Goal: Task Accomplishment & Management: Use online tool/utility

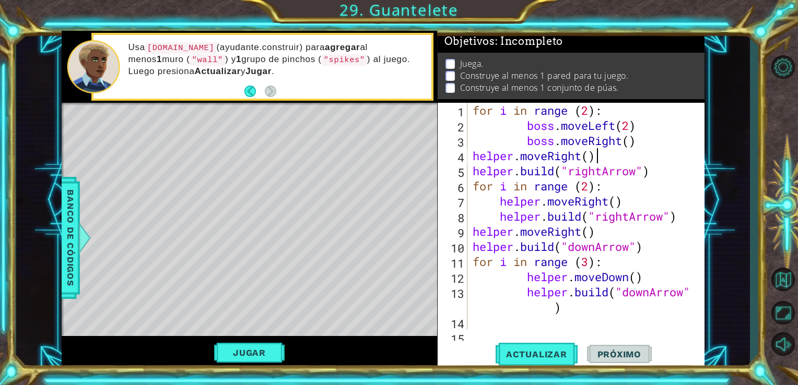
click at [603, 163] on div "for i in range ( 2 ) : boss . moveLeft ( 2 ) boss . moveRight ( ) helper . move…" at bounding box center [584, 231] width 229 height 257
click at [248, 360] on button "Jugar" at bounding box center [249, 353] width 70 height 20
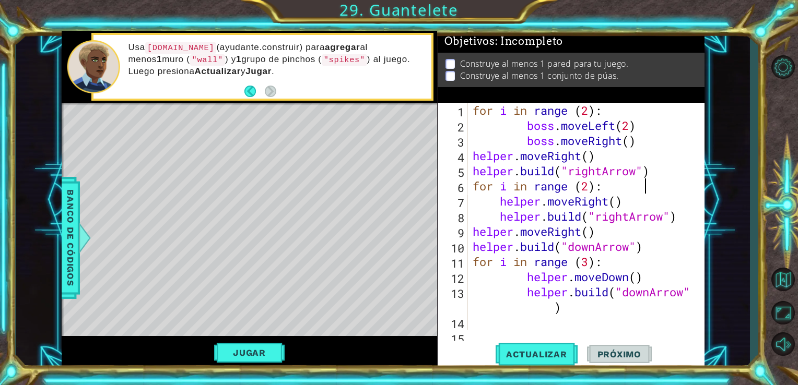
click at [656, 182] on div "for i in range ( 2 ) : boss . moveLeft ( 2 ) boss . moveRight ( ) helper . move…" at bounding box center [584, 231] width 229 height 257
click at [657, 172] on div "for i in range ( 2 ) : boss . moveLeft ( 2 ) boss . moveRight ( ) helper . move…" at bounding box center [584, 231] width 229 height 257
type textarea "[DOMAIN_NAME]("rightArrow")"
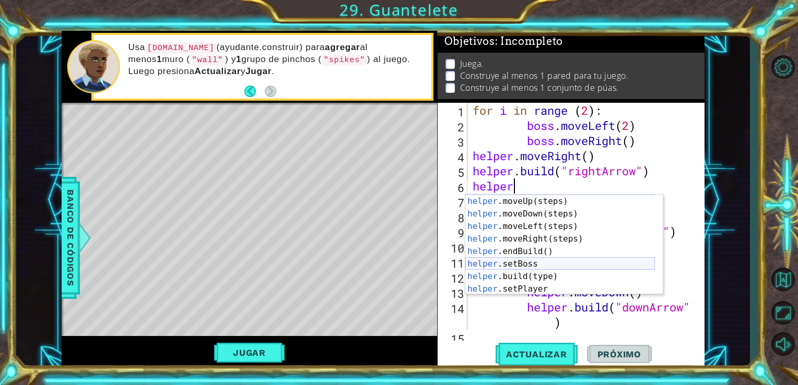
scroll to position [13, 0]
click at [547, 278] on div "helper .moveUp(steps) Toca enter helper .moveDown(steps) Toca enter helper .mov…" at bounding box center [559, 257] width 189 height 125
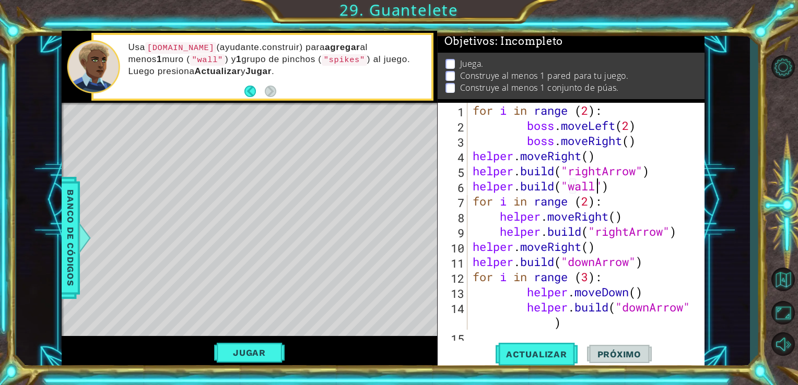
scroll to position [0, 5]
click at [540, 363] on button "Actualizar" at bounding box center [536, 354] width 82 height 27
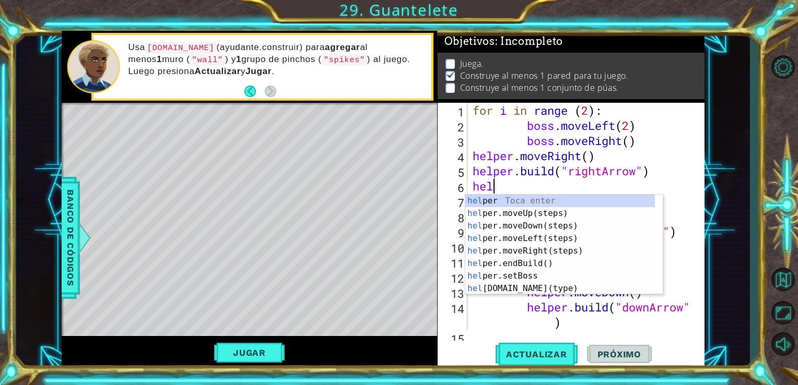
scroll to position [0, 0]
type textarea "h"
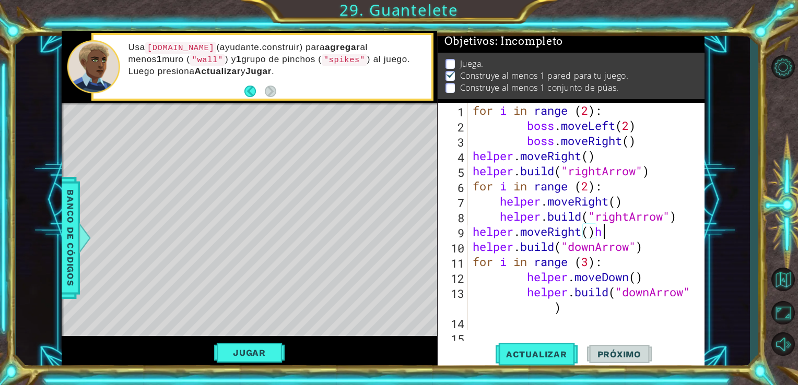
scroll to position [0, 5]
type textarea "helper.moveRight()"
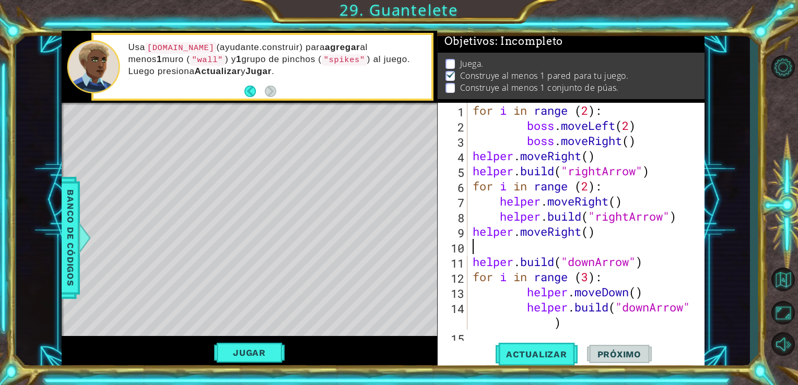
scroll to position [0, 0]
type textarea "j"
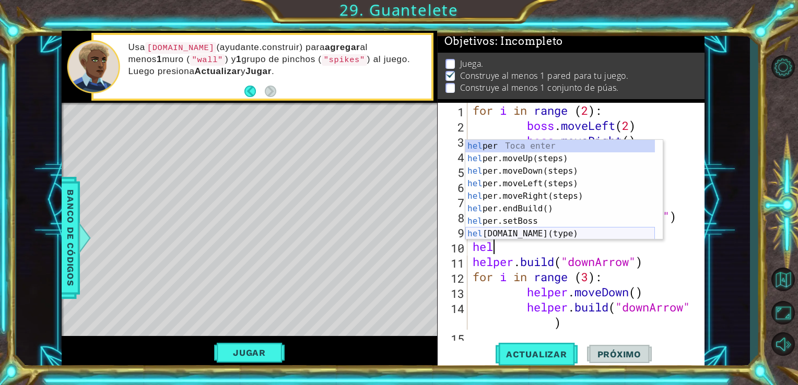
click at [579, 233] on div "hel per Toca enter hel per.moveUp(steps) Toca enter hel per.moveDown(steps) Toc…" at bounding box center [559, 202] width 189 height 125
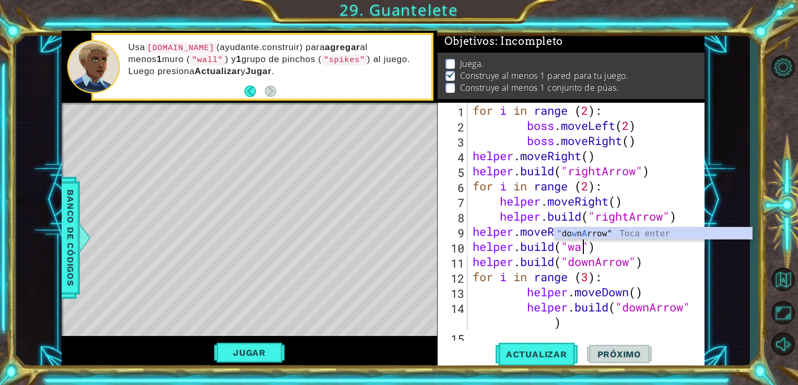
scroll to position [0, 5]
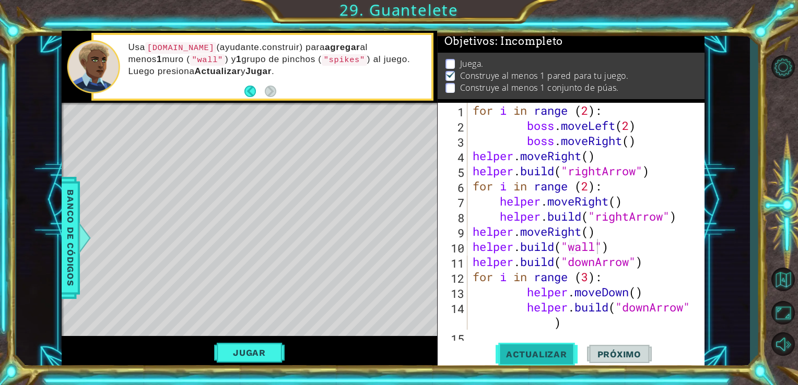
click at [515, 346] on button "Actualizar" at bounding box center [536, 354] width 82 height 27
click at [536, 351] on span "Actualizar" at bounding box center [536, 354] width 82 height 10
click at [246, 352] on button "Jugar" at bounding box center [249, 353] width 70 height 20
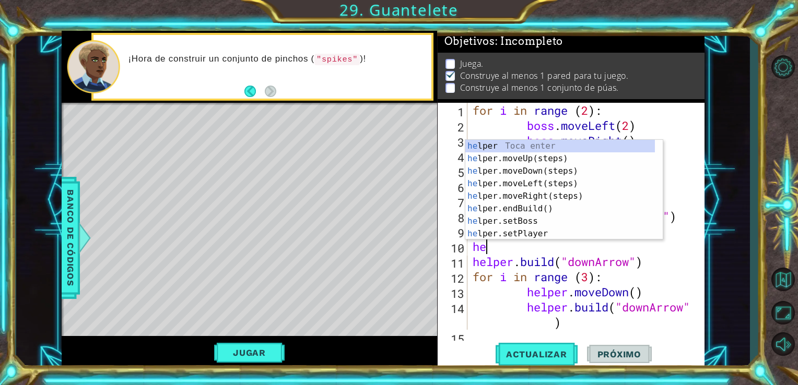
scroll to position [0, 0]
type textarea "h"
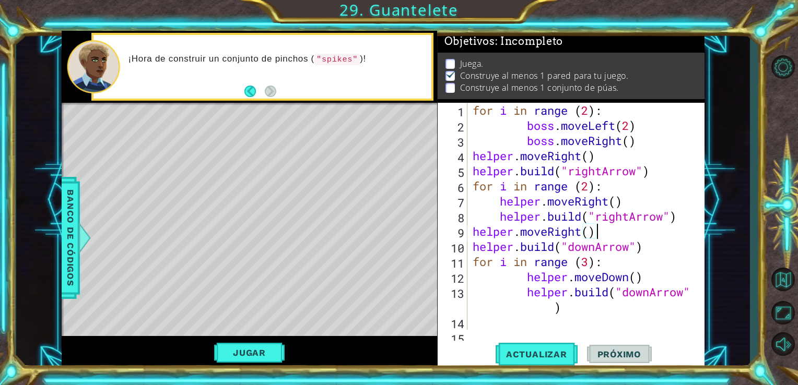
type textarea "[DOMAIN_NAME]("downArrow")"
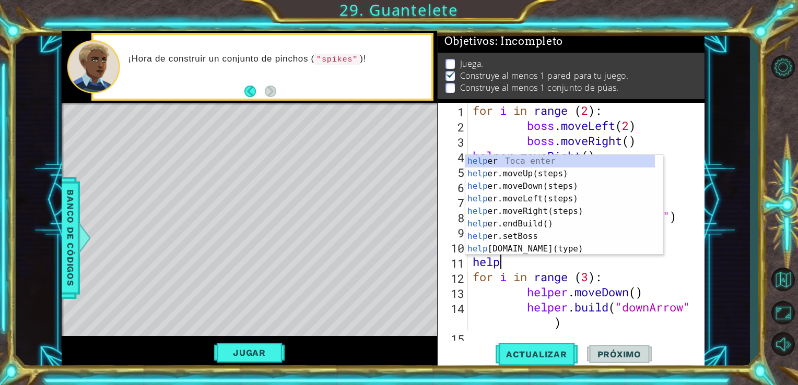
scroll to position [0, 1]
click at [520, 245] on div "helpe r Toca enter helpe r.moveUp(steps) Toca enter helpe r.moveDown(steps) Toc…" at bounding box center [559, 217] width 189 height 125
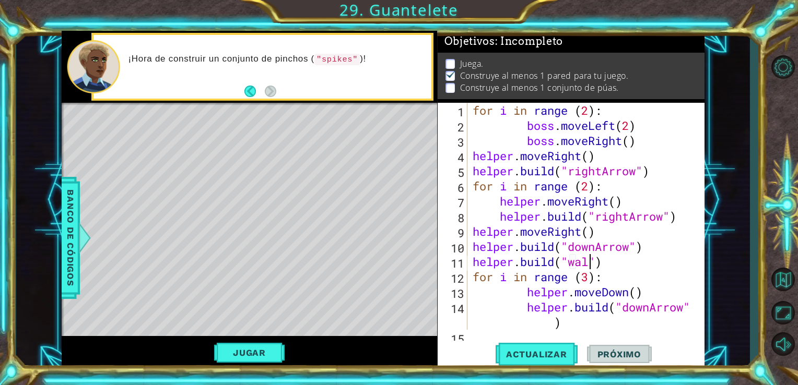
scroll to position [0, 5]
type textarea "[DOMAIN_NAME]("wall")"
click at [535, 351] on span "Actualizar" at bounding box center [536, 354] width 82 height 10
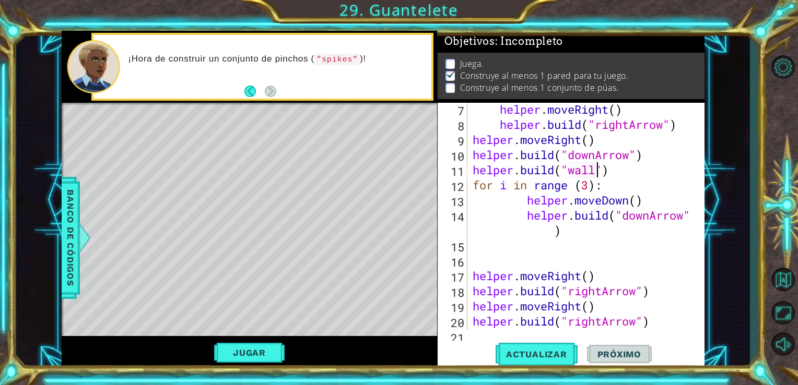
scroll to position [93, 0]
click at [568, 241] on div "helper . moveRight ( ) helper . build ( "rightArrow" ) helper . moveRight ( ) h…" at bounding box center [584, 229] width 229 height 257
type textarea "h"
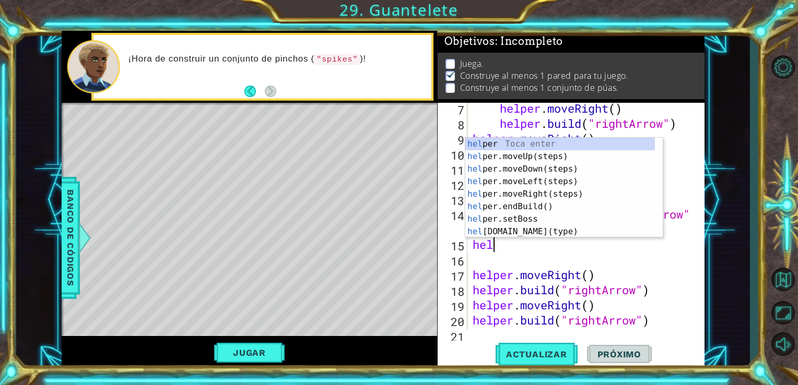
scroll to position [0, 0]
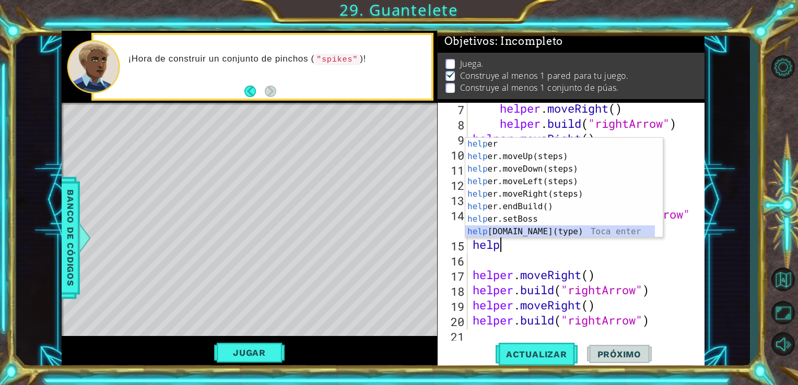
click at [524, 233] on div "help [PERSON_NAME] enter help er.moveUp(steps) Toca enter help er.moveDown(step…" at bounding box center [559, 200] width 189 height 125
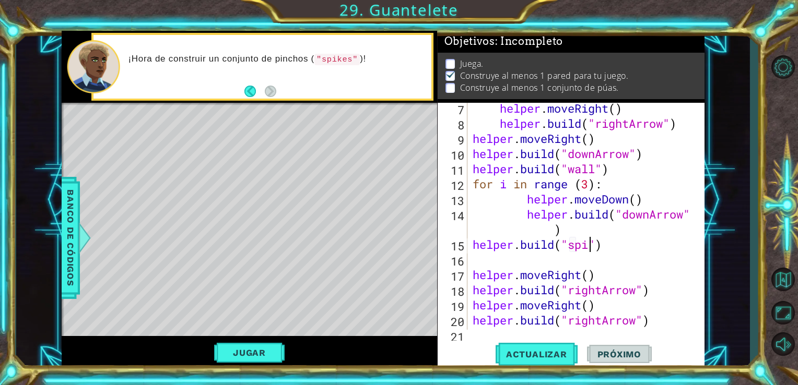
scroll to position [0, 6]
click at [510, 350] on span "Actualizar" at bounding box center [536, 354] width 82 height 10
click at [244, 348] on button "Jugar" at bounding box center [249, 353] width 70 height 20
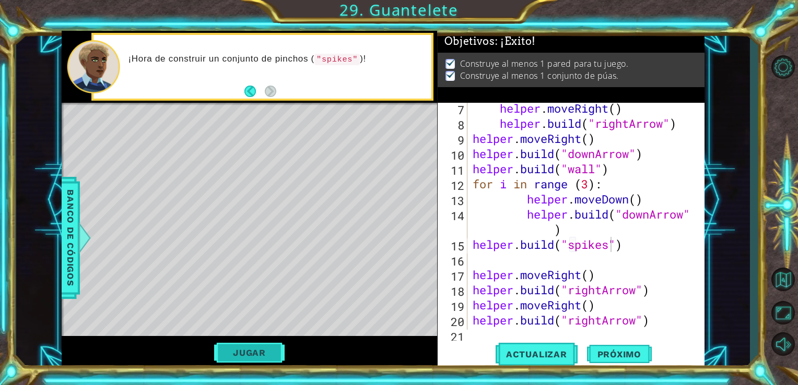
scroll to position [0, 0]
click at [599, 359] on span "Próximo" at bounding box center [619, 354] width 65 height 10
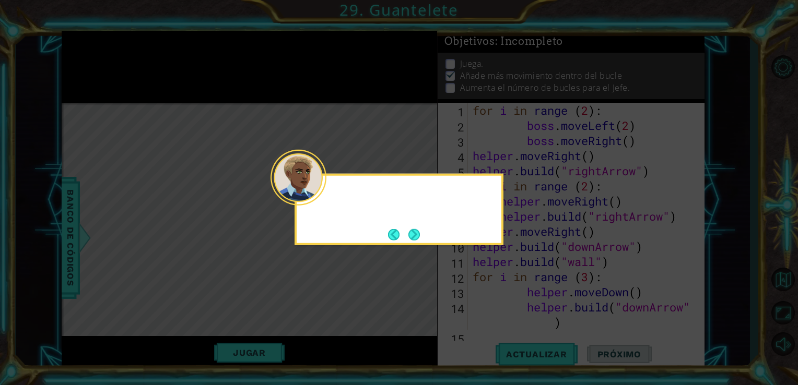
scroll to position [9, 0]
click at [416, 231] on button "Next" at bounding box center [413, 234] width 11 height 11
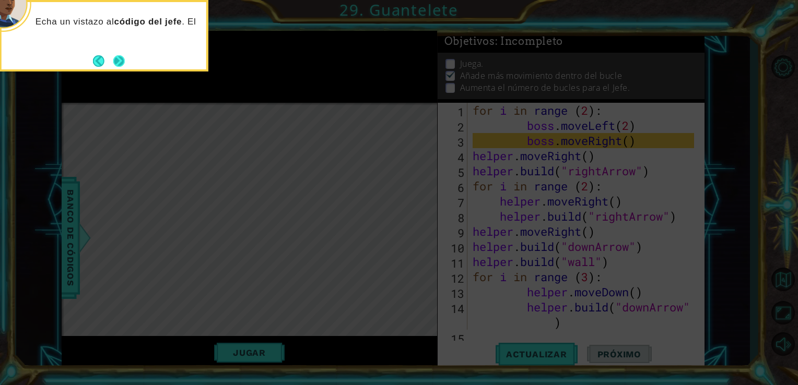
click at [121, 56] on button "Next" at bounding box center [119, 61] width 14 height 14
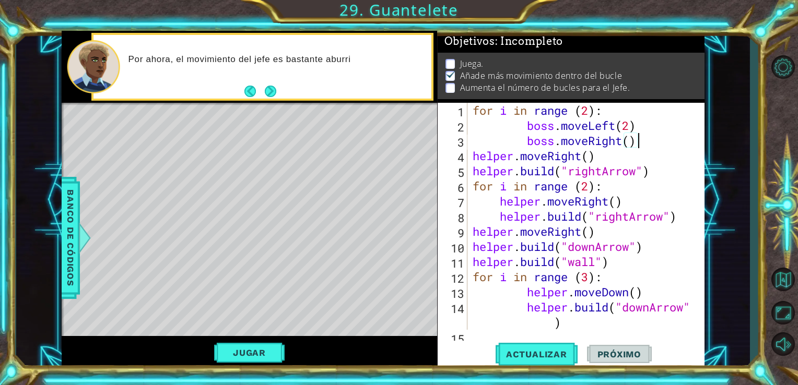
click at [643, 146] on div "for i in range ( 2 ) : boss . moveLeft ( 2 ) boss . moveRight ( ) helper . move…" at bounding box center [584, 231] width 229 height 257
type textarea "boss.moveRight()"
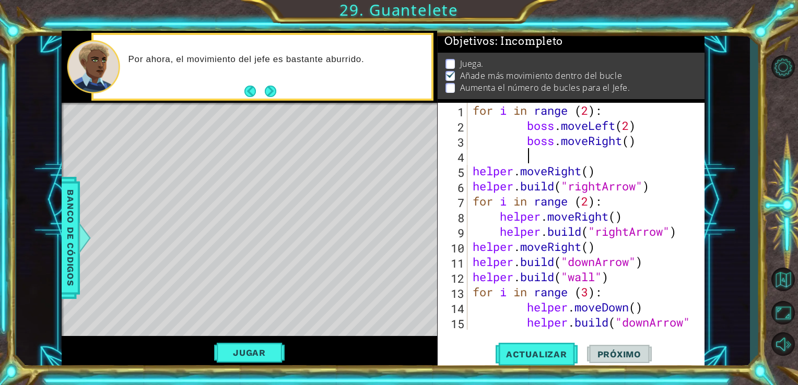
scroll to position [0, 2]
type textarea "h"
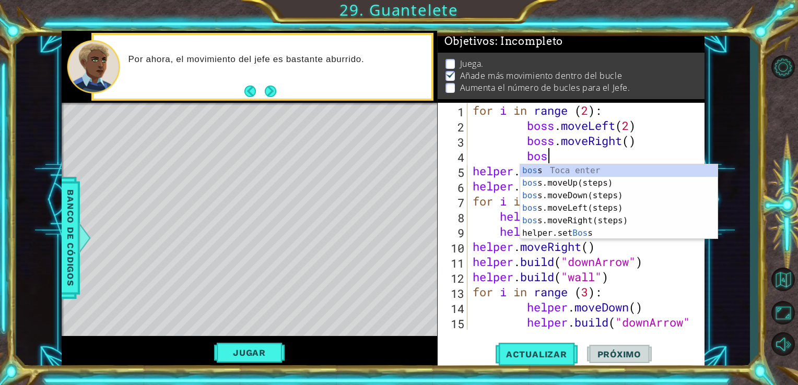
scroll to position [0, 3]
type textarea "boss"
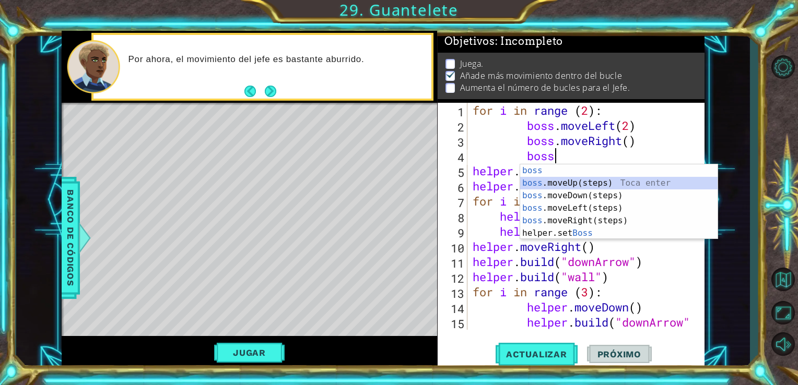
click at [565, 184] on div "boss Toca enter boss .moveUp(steps) Toca enter boss .moveDown(steps) Toca enter…" at bounding box center [618, 214] width 197 height 100
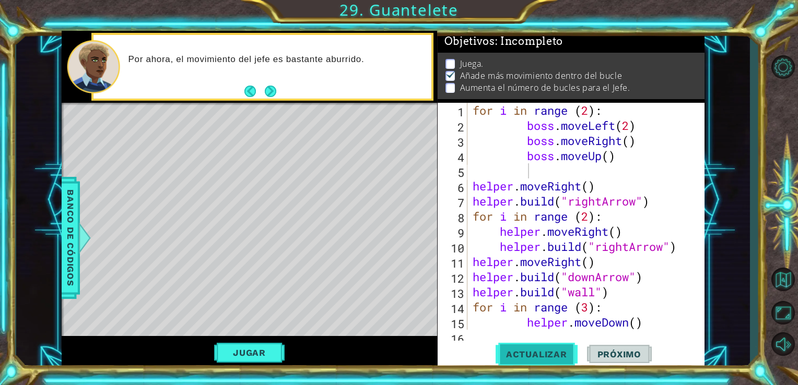
click at [533, 348] on button "Actualizar" at bounding box center [536, 354] width 82 height 27
type textarea "for i in range (2)"
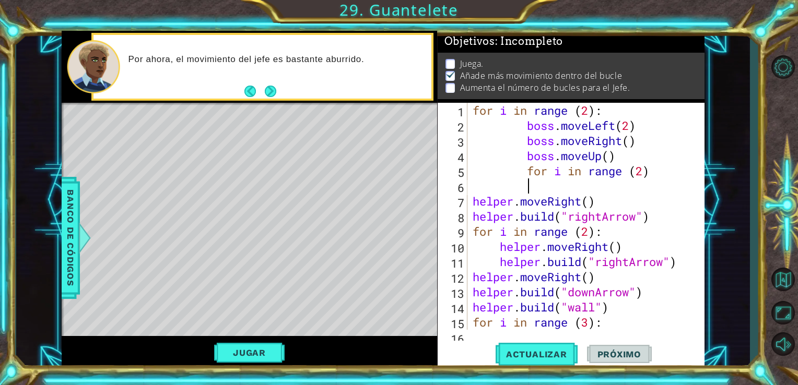
click at [624, 158] on div "for i in range ( 2 ) : boss . moveLeft ( 2 ) boss . moveRight ( ) boss . moveUp…" at bounding box center [584, 231] width 229 height 257
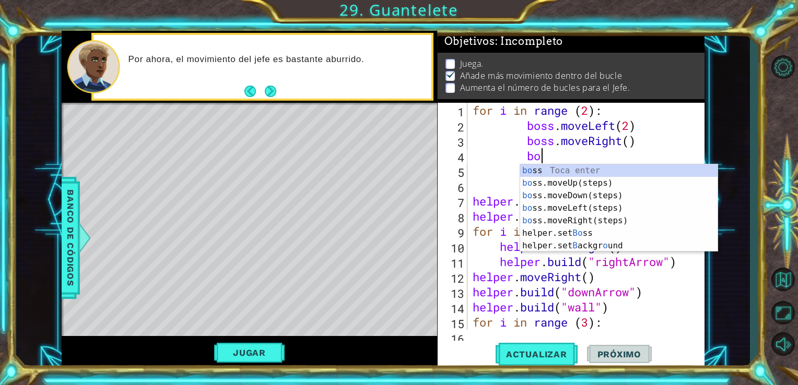
type textarea "b"
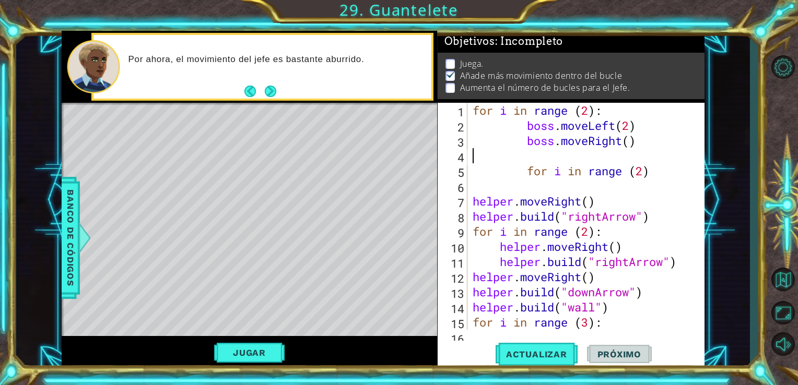
scroll to position [0, 0]
type textarea "boss.moveRight()"
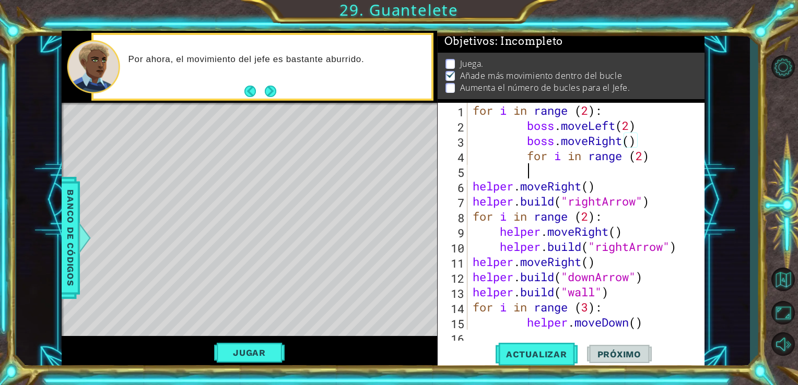
click at [568, 170] on div "for i in range ( 2 ) : boss . moveLeft ( 2 ) boss . moveRight ( ) for i in rang…" at bounding box center [584, 239] width 229 height 272
click at [524, 158] on div "for i in range ( 2 ) : boss . moveLeft ( 2 ) boss . moveRight ( ) for i in rang…" at bounding box center [584, 239] width 229 height 272
type textarea "for i in range (2)"
click at [505, 171] on div "for i in range ( 2 ) : boss . moveLeft ( 2 ) boss . moveRight ( ) for i in rang…" at bounding box center [584, 239] width 229 height 272
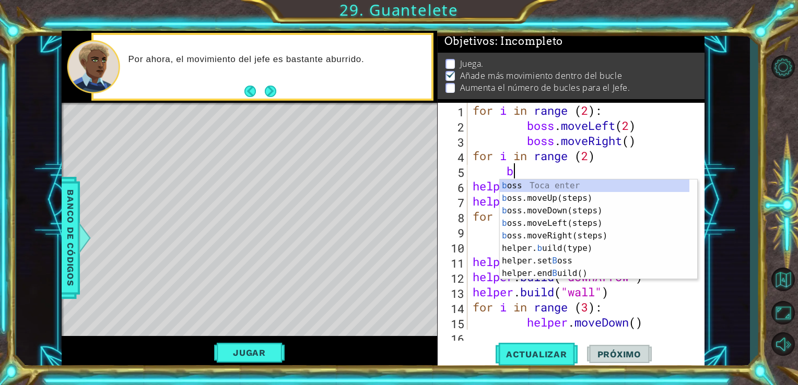
scroll to position [0, 2]
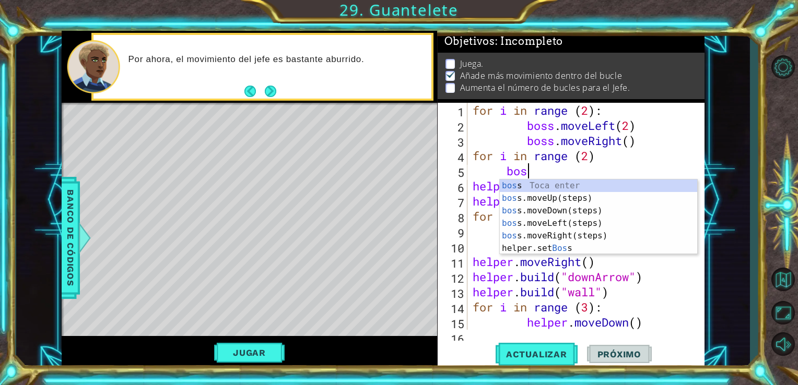
type textarea "boss"
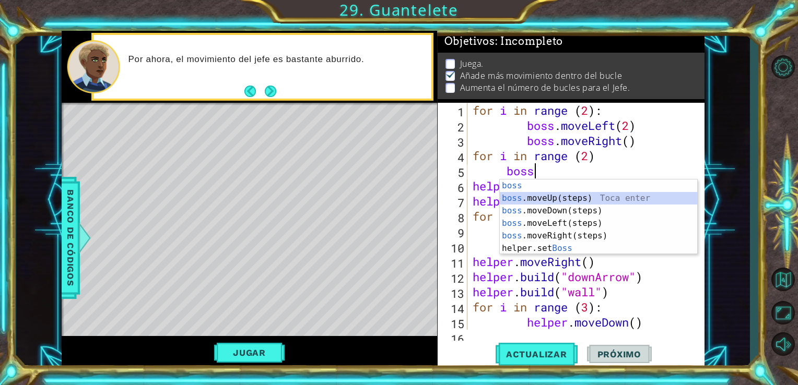
click at [547, 201] on div "boss Toca enter boss .moveUp(steps) Toca enter boss .moveDown(steps) Toca enter…" at bounding box center [597, 230] width 197 height 100
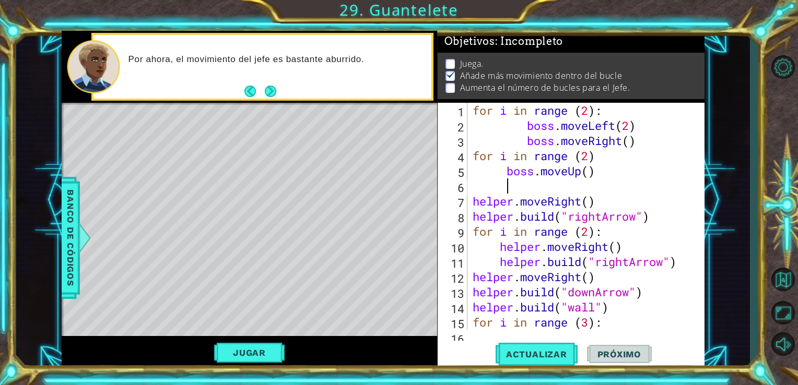
type textarea "2"
click at [592, 174] on div "for i in range ( 2 ) : boss . moveLeft ( 2 ) boss . moveRight ( ) for i in rang…" at bounding box center [584, 231] width 229 height 257
type textarea "boss.moveUp(2)"
click at [526, 191] on div "for i in range ( 2 ) : boss . moveLeft ( 2 ) boss . moveRight ( ) for i in rang…" at bounding box center [584, 231] width 229 height 257
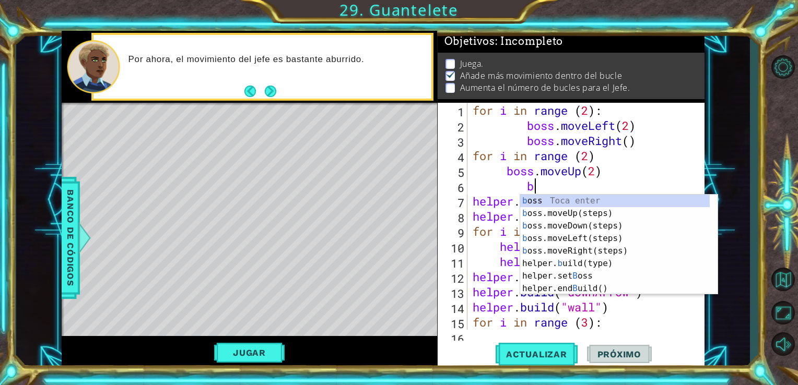
scroll to position [0, 3]
type textarea "boss"
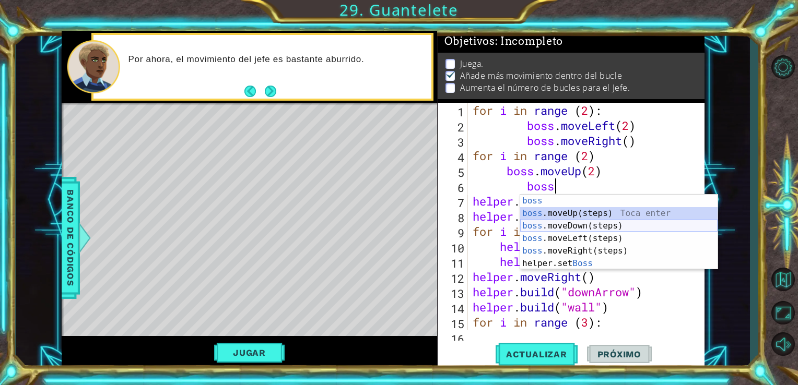
drag, startPoint x: 555, startPoint y: 220, endPoint x: 572, endPoint y: 224, distance: 17.4
click at [572, 224] on div "boss Toca enter boss .moveUp(steps) Toca enter boss .moveDown(steps) Toca enter…" at bounding box center [618, 245] width 197 height 100
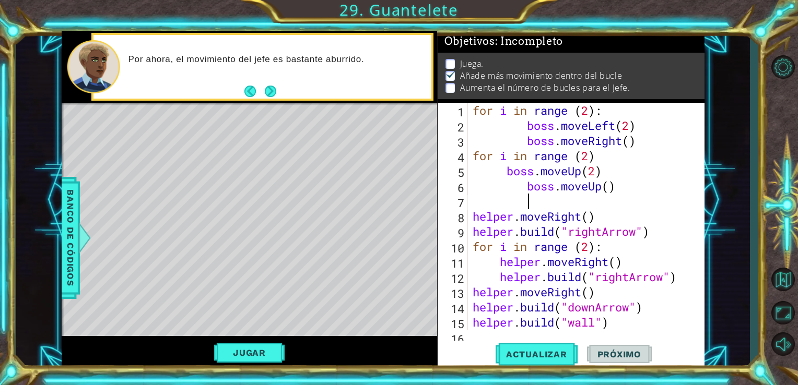
scroll to position [0, 2]
click at [603, 193] on div "for i in range ( 2 ) : boss . moveLeft ( 2 ) boss . moveRight ( ) for i in rang…" at bounding box center [584, 231] width 229 height 257
click at [574, 206] on div "boss.moveD own(steps) Toca enter" at bounding box center [618, 214] width 197 height 38
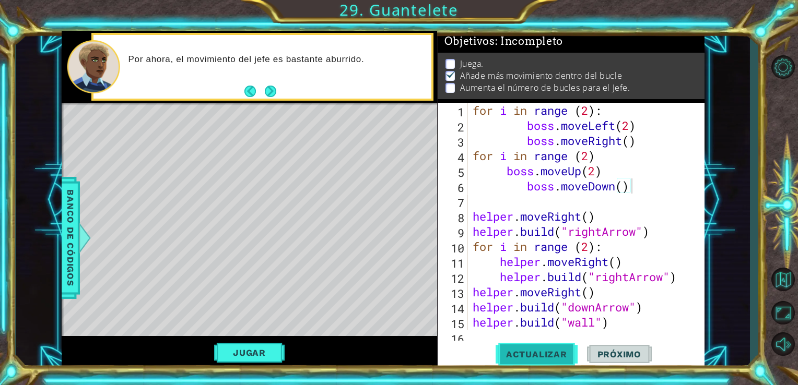
click at [572, 350] on span "Actualizar" at bounding box center [536, 354] width 82 height 10
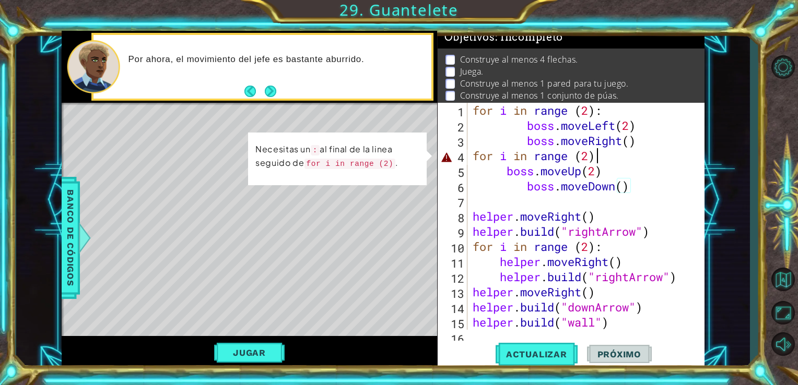
click at [601, 162] on div "for i in range ( 2 ) : boss . moveLeft ( 2 ) boss . moveRight ( ) for i in rang…" at bounding box center [584, 231] width 229 height 257
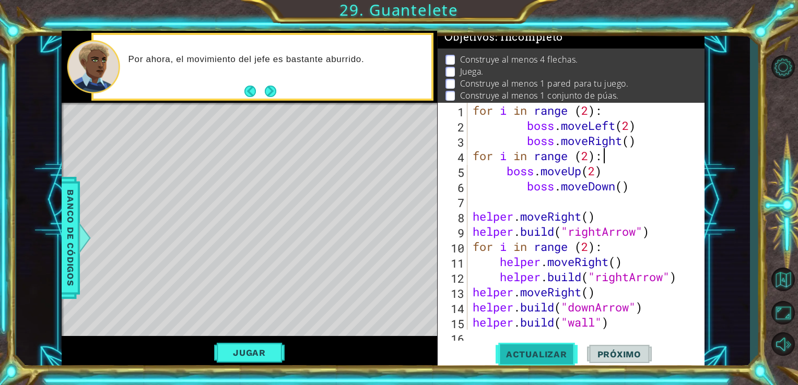
click at [538, 366] on button "Actualizar" at bounding box center [536, 354] width 82 height 27
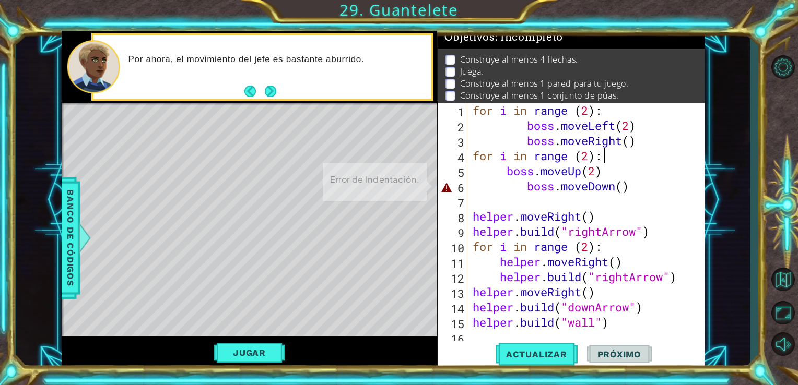
scroll to position [22, 0]
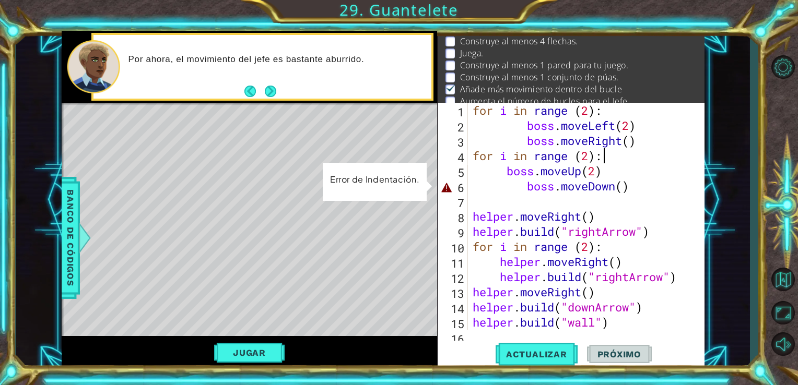
click at [524, 189] on div "for i in range ( 2 ) : boss . moveLeft ( 2 ) boss . moveRight ( ) for i in rang…" at bounding box center [584, 231] width 229 height 257
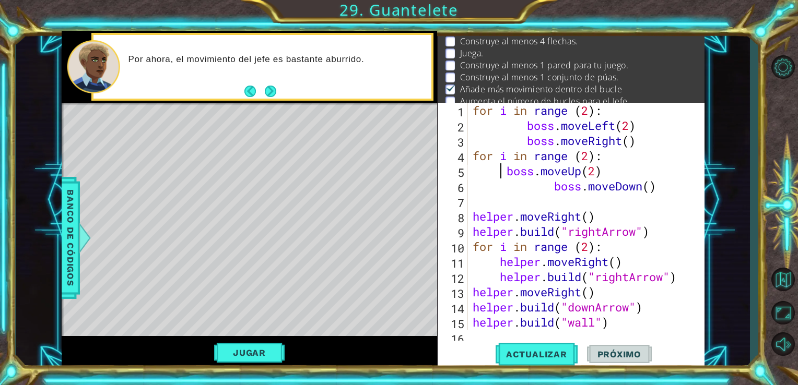
click at [501, 173] on div "for i in range ( 2 ) : boss . moveLeft ( 2 ) boss . moveRight ( ) for i in rang…" at bounding box center [584, 231] width 229 height 257
click at [553, 184] on div "for i in range ( 2 ) : boss . moveLeft ( 2 ) boss . moveRight ( ) for i in rang…" at bounding box center [584, 231] width 229 height 257
click at [532, 175] on div "for i in range ( 2 ) : boss . moveLeft ( 2 ) boss . moveRight ( ) for i in rang…" at bounding box center [584, 231] width 229 height 257
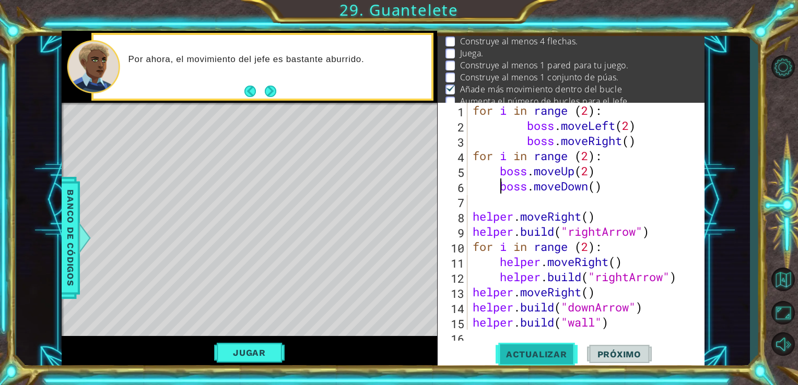
click at [536, 359] on span "Actualizar" at bounding box center [536, 354] width 82 height 10
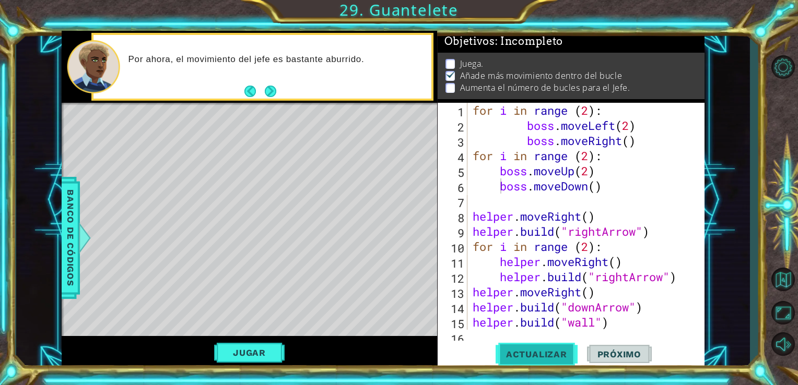
scroll to position [9, 0]
click at [536, 359] on span "Actualizar" at bounding box center [536, 354] width 82 height 10
click at [256, 364] on div "Jugar" at bounding box center [250, 353] width 376 height 34
click at [256, 355] on button "Jugar" at bounding box center [249, 353] width 70 height 20
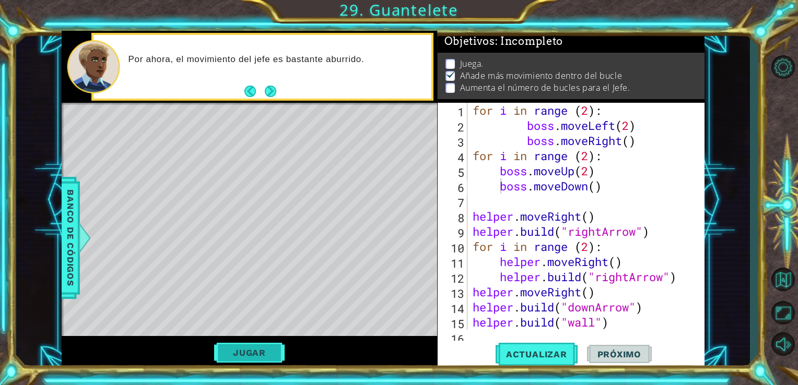
click at [270, 348] on button "Jugar" at bounding box center [249, 353] width 70 height 20
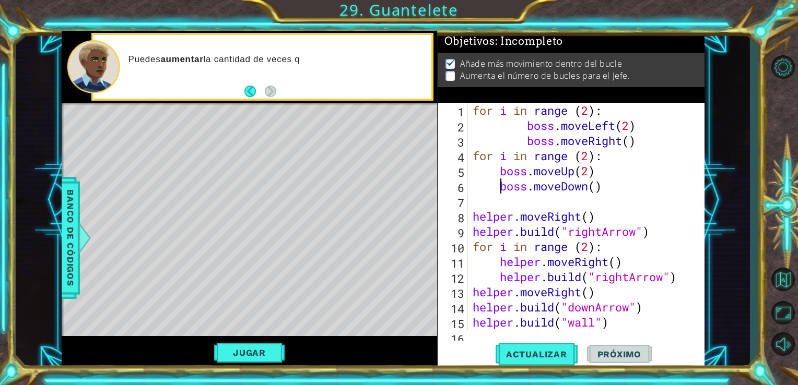
scroll to position [0, 0]
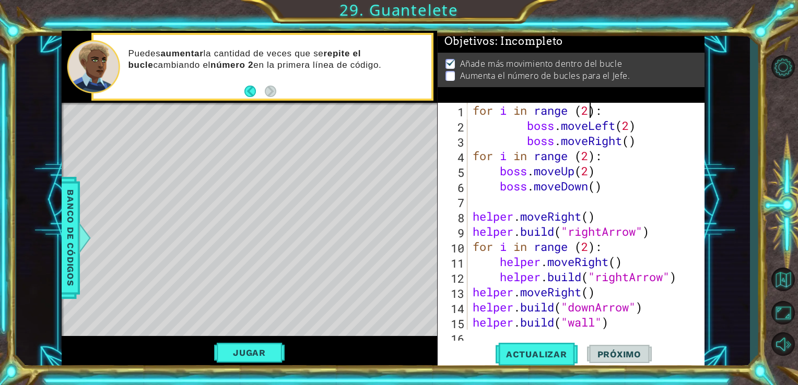
click at [589, 117] on div "for i in range ( 2 ) : boss . moveLeft ( 2 ) boss . moveRight ( ) for i in rang…" at bounding box center [584, 231] width 229 height 257
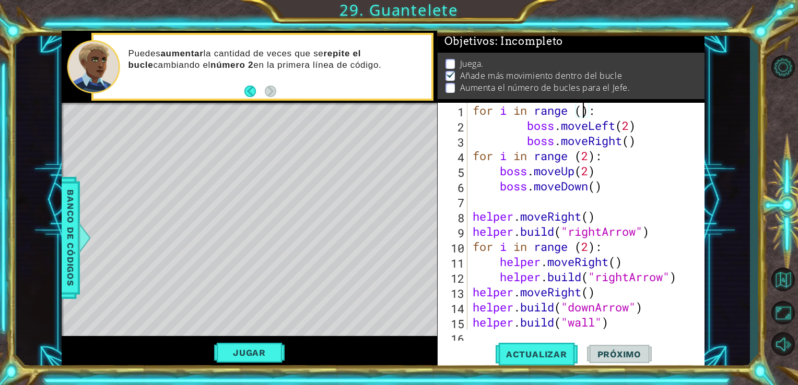
scroll to position [0, 5]
type textarea "for i in range (3):"
click at [546, 346] on button "Actualizar" at bounding box center [536, 354] width 82 height 27
click at [267, 357] on button "Jugar" at bounding box center [249, 353] width 70 height 20
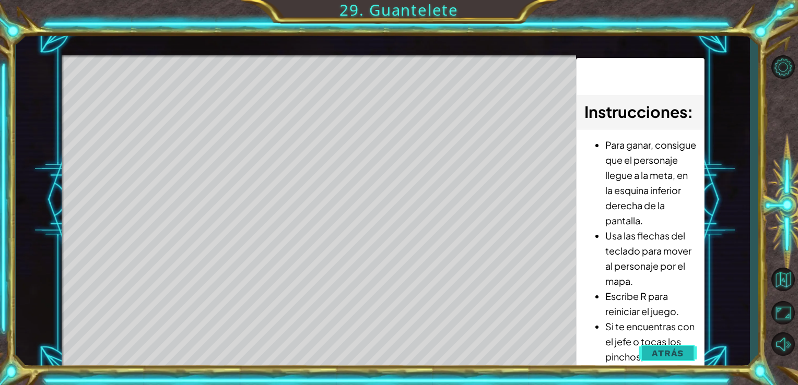
click at [645, 353] on button "Atrás" at bounding box center [667, 353] width 58 height 21
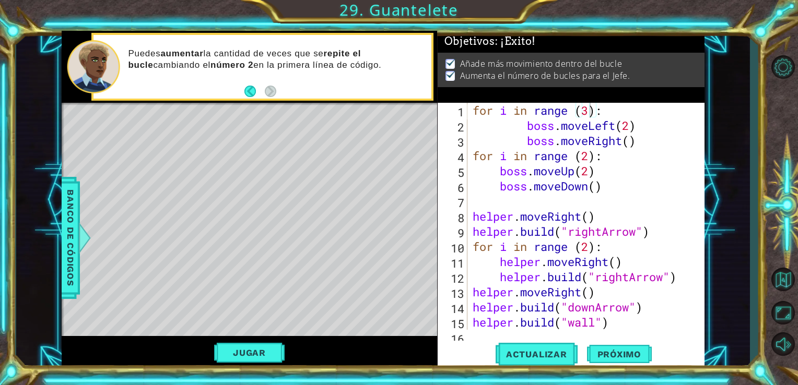
scroll to position [0, 0]
click at [599, 345] on button "Próximo" at bounding box center [619, 354] width 65 height 27
click at [599, 345] on body "1 ההההההההההההההההההההההההההההההההההההההההההההההההההההההההההההההההההההההההההההה…" at bounding box center [399, 192] width 798 height 385
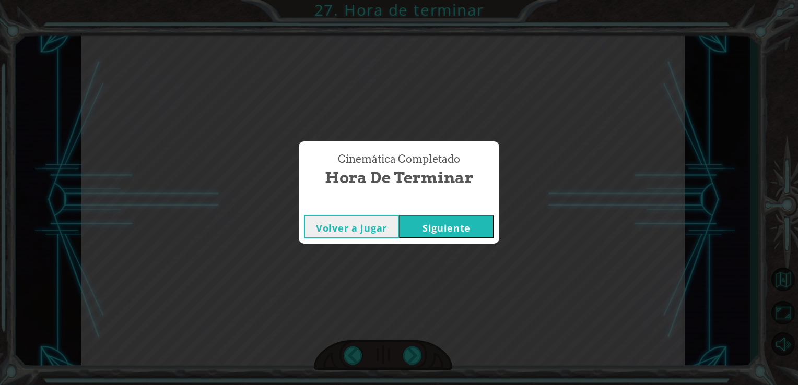
click at [443, 238] on button "Siguiente" at bounding box center [446, 226] width 95 height 23
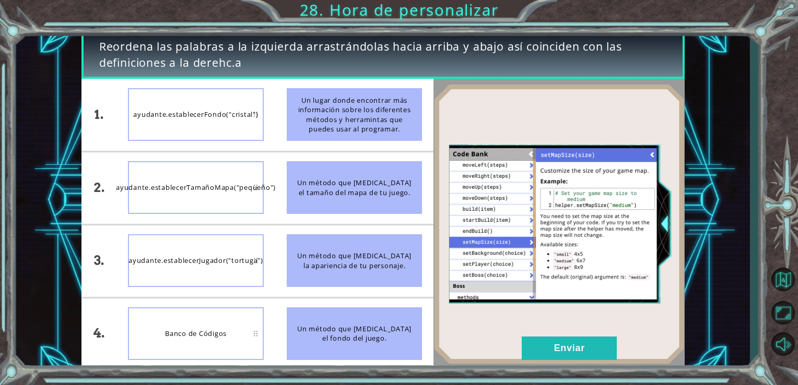
drag, startPoint x: 190, startPoint y: 330, endPoint x: 210, endPoint y: 118, distance: 212.9
click at [210, 118] on div "ayudante.establecerFondo("cristal")" at bounding box center [196, 114] width 136 height 53
click at [568, 341] on button "Enviar" at bounding box center [568, 348] width 95 height 23
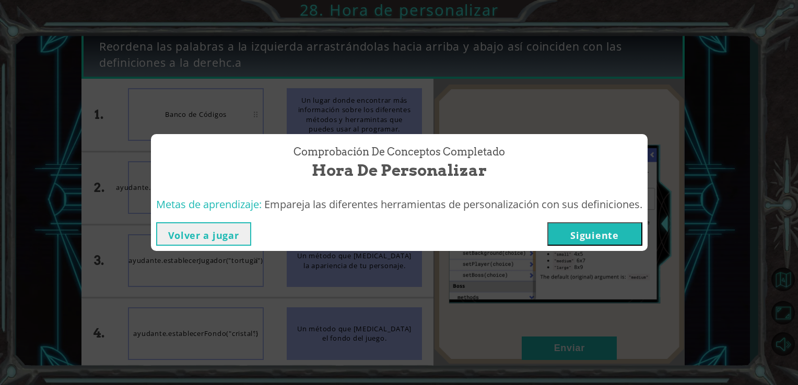
click at [612, 235] on button "Siguiente" at bounding box center [594, 233] width 95 height 23
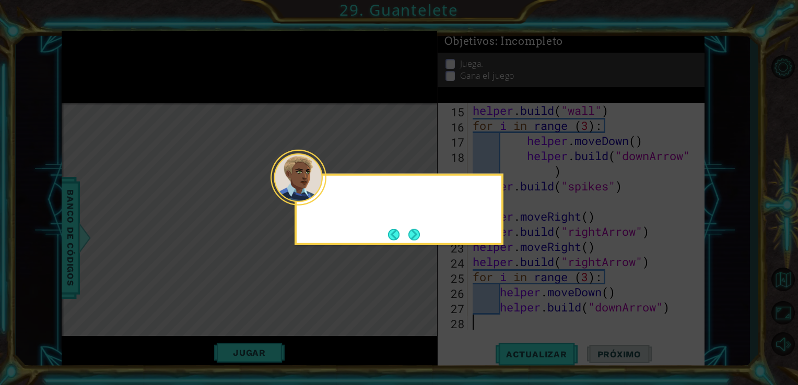
scroll to position [211, 0]
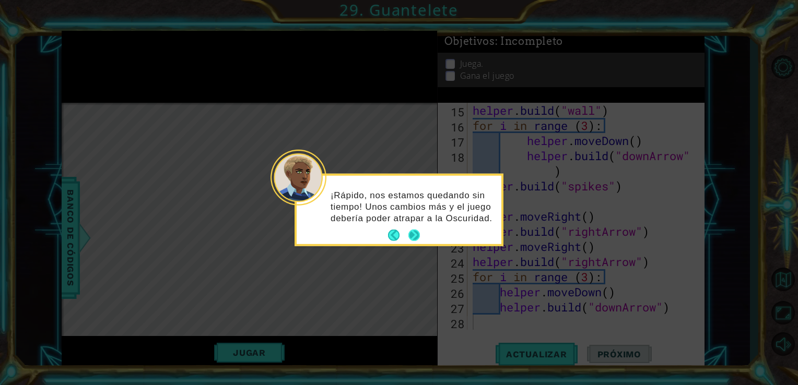
click at [417, 232] on button "Next" at bounding box center [413, 235] width 11 height 11
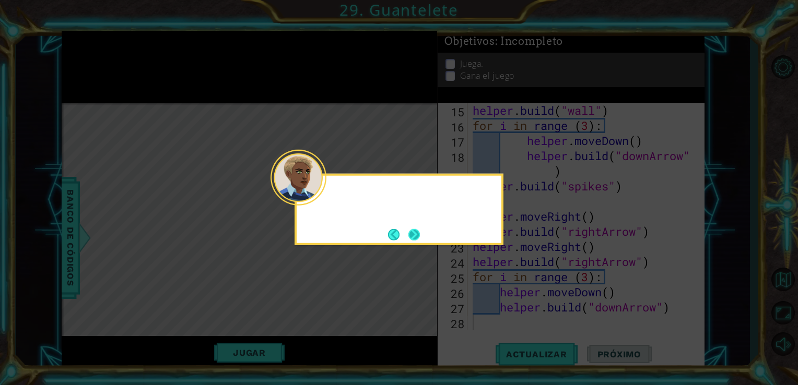
click at [414, 233] on button "Next" at bounding box center [413, 234] width 11 height 11
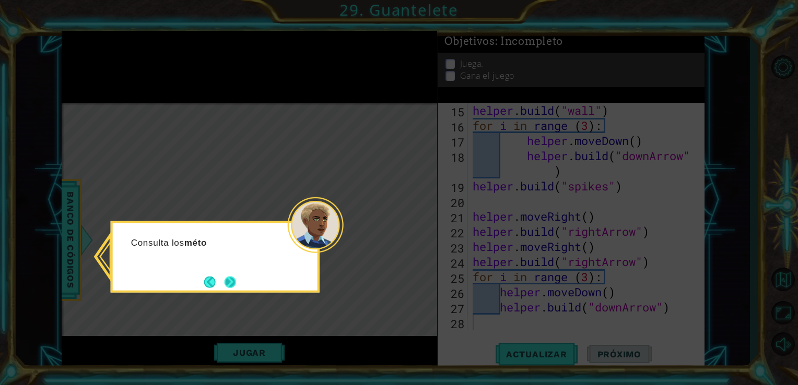
click at [224, 282] on button "Next" at bounding box center [229, 281] width 11 height 11
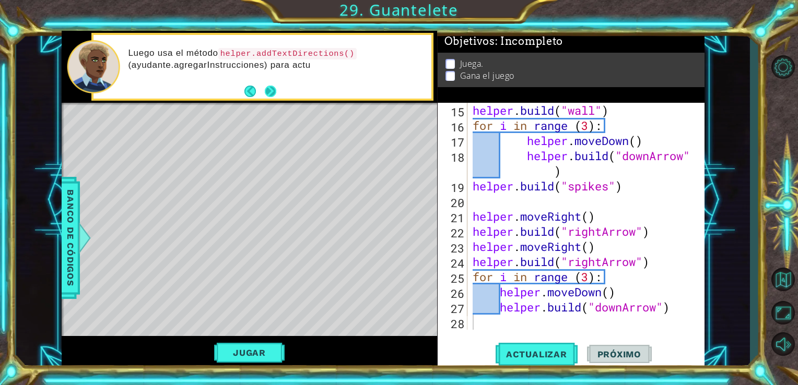
click at [276, 96] on button "Next" at bounding box center [270, 91] width 11 height 11
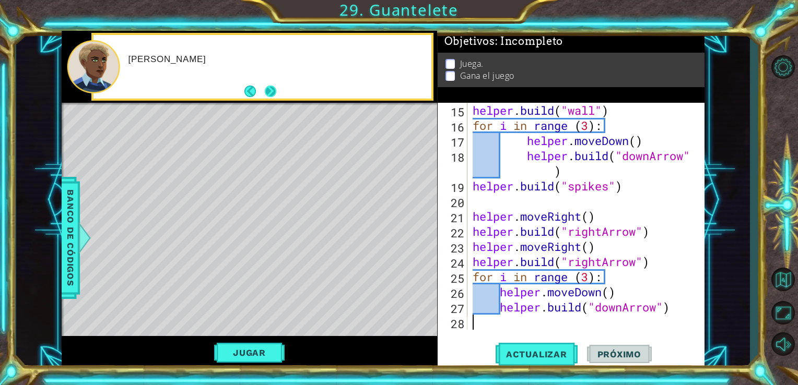
click at [274, 95] on button "Next" at bounding box center [270, 91] width 11 height 11
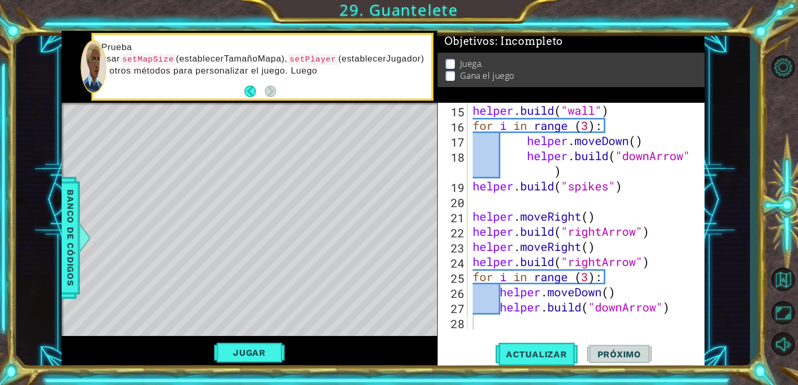
type textarea "[DOMAIN_NAME]("downArrow")"
click at [478, 167] on div "helper . build ( "wall" ) for i in range ( 3 ) : helper . moveDown ( ) helper .…" at bounding box center [584, 231] width 229 height 257
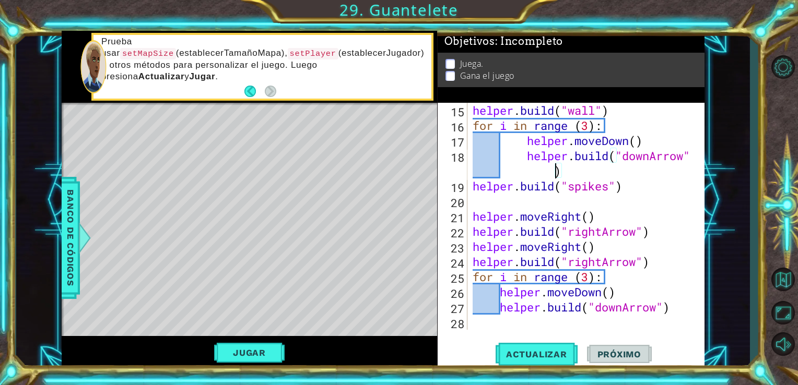
click at [490, 320] on div "helper . build ( "wall" ) for i in range ( 3 ) : helper . moveDown ( ) helper .…" at bounding box center [584, 231] width 229 height 257
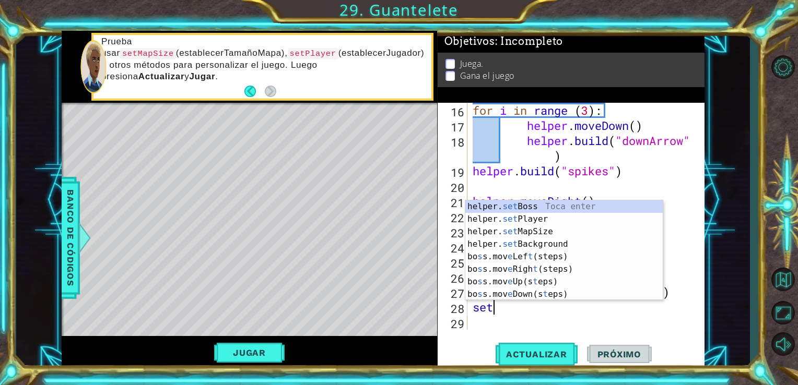
scroll to position [0, 0]
click at [567, 231] on div "helper. set Boss Toca enter helper. set Player Toca enter helper. set MapSize T…" at bounding box center [563, 262] width 197 height 125
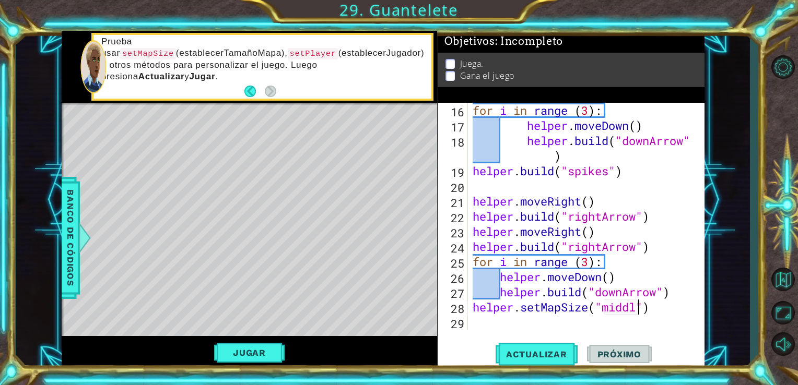
scroll to position [0, 7]
click at [532, 363] on button "Actualizar" at bounding box center [536, 354] width 82 height 27
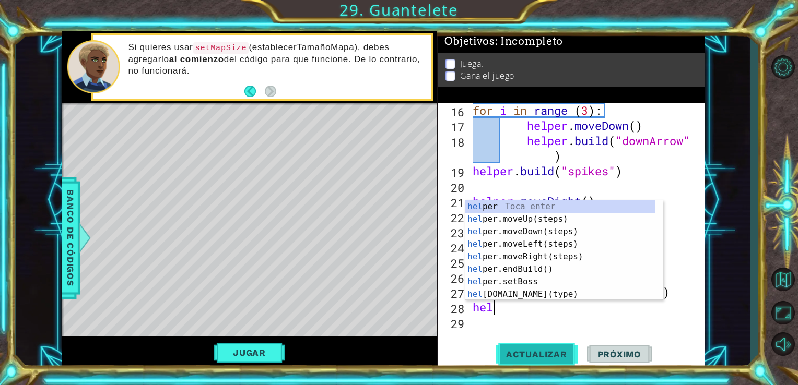
scroll to position [0, 0]
type textarea "h"
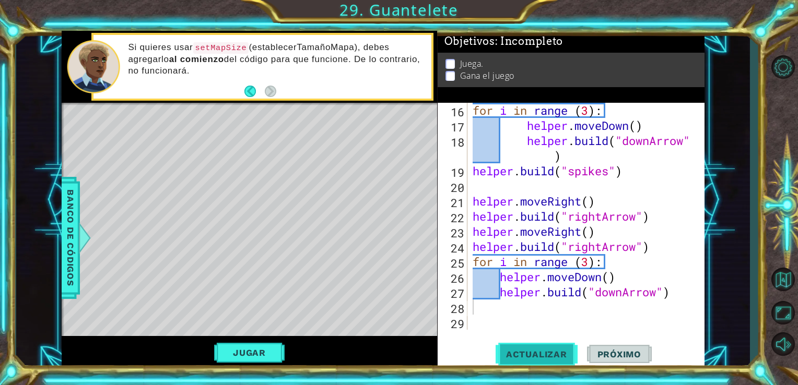
click at [526, 359] on span "Actualizar" at bounding box center [536, 354] width 82 height 10
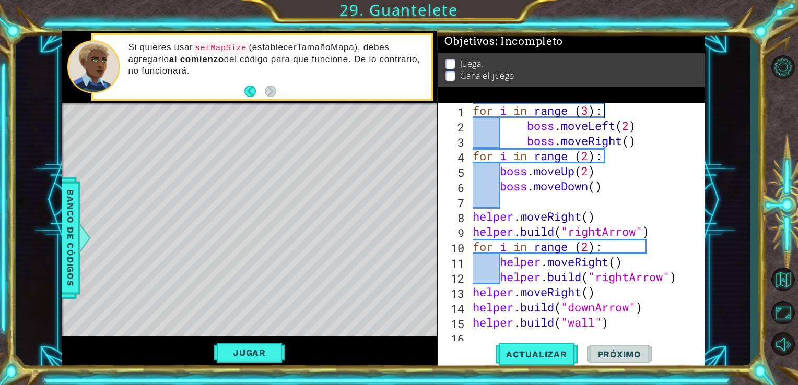
click at [605, 112] on div "for i in range ( 3 ) : boss . moveLeft ( 2 ) boss . moveRight ( ) for i in rang…" at bounding box center [584, 231] width 229 height 257
type textarea "for i in range (3):"
click at [474, 114] on div "for i in range ( 3 ) : boss . moveLeft ( 2 ) boss . moveRight ( ) for i in rang…" at bounding box center [584, 231] width 229 height 257
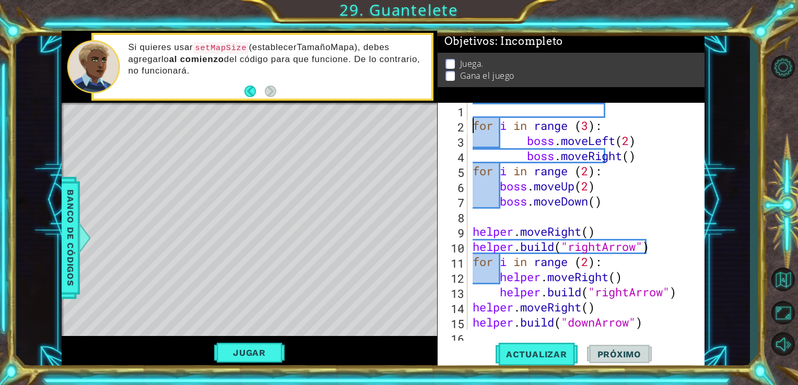
click at [476, 109] on div "for i in range ( 3 ) : boss . moveLeft ( 2 ) boss . moveRight ( ) for i in rang…" at bounding box center [584, 231] width 229 height 257
click at [507, 125] on div "helper. setM apSize Toca enter" at bounding box center [563, 138] width 197 height 38
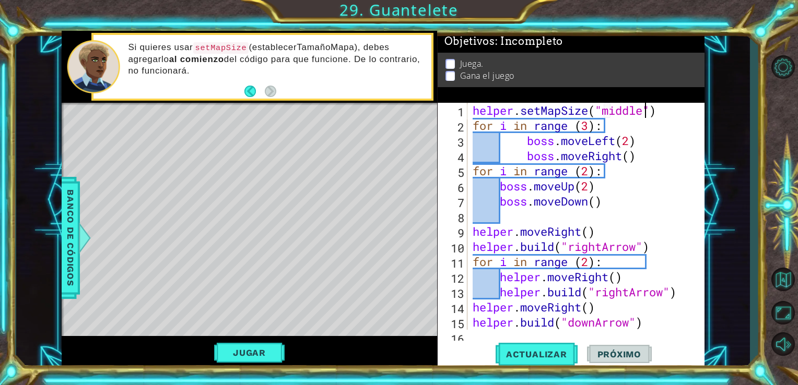
scroll to position [0, 7]
click at [509, 345] on button "Actualizar" at bounding box center [536, 354] width 82 height 27
type textarea "helper.setMapSize("")"
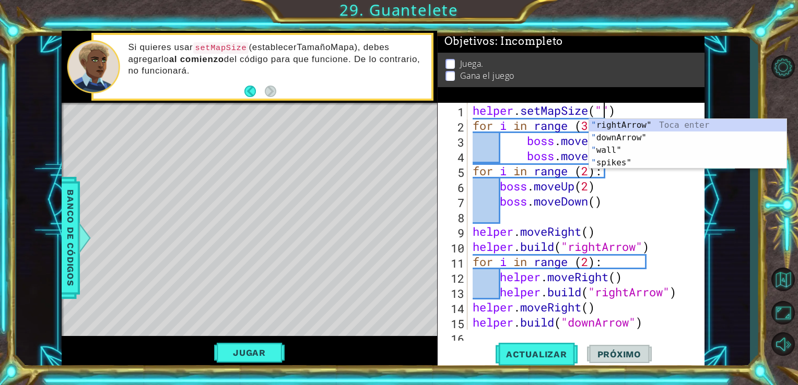
scroll to position [0, 6]
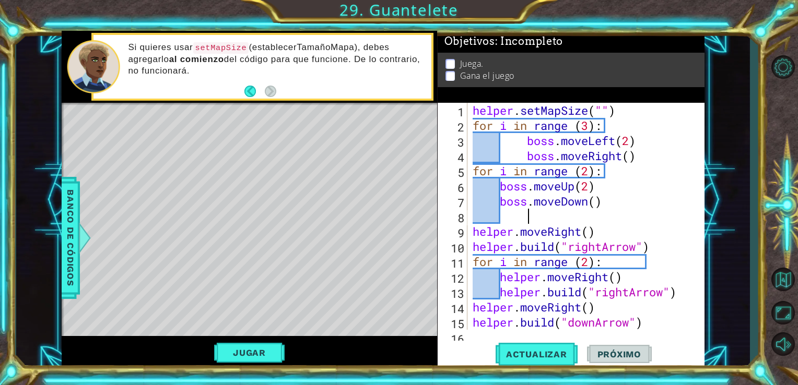
click at [562, 215] on div "helper . setMapSize ( "" ) for i in range ( 3 ) : boss . moveLeft ( 2 ) boss . …" at bounding box center [584, 231] width 229 height 257
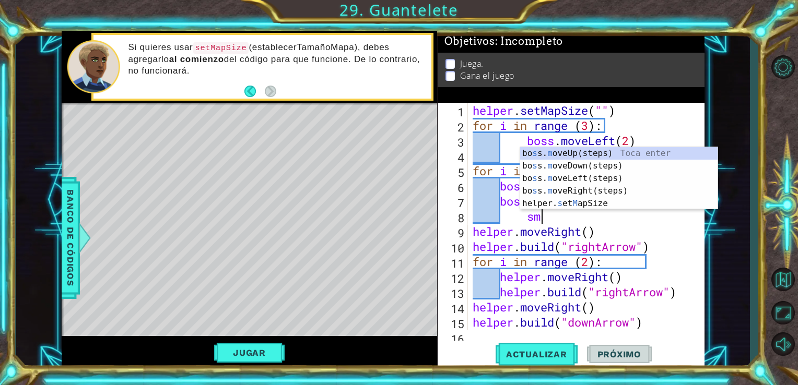
type textarea "s"
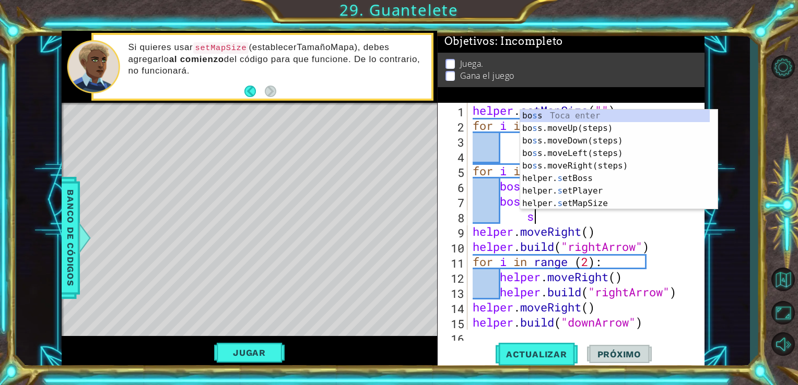
scroll to position [0, 2]
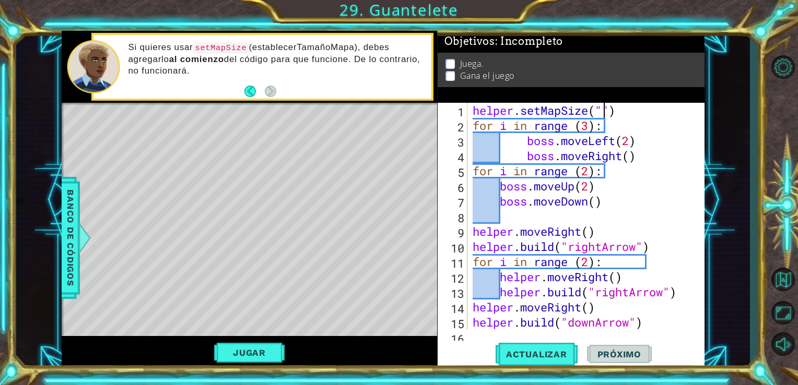
click at [601, 113] on div "helper . setMapSize ( "" ) for i in range ( 3 ) : boss . moveLeft ( 2 ) boss . …" at bounding box center [584, 231] width 229 height 257
click at [529, 356] on span "Actualizar" at bounding box center [536, 354] width 82 height 10
click at [526, 345] on button "Actualizar" at bounding box center [536, 354] width 82 height 27
type textarea "helper.setMapSize("large")"
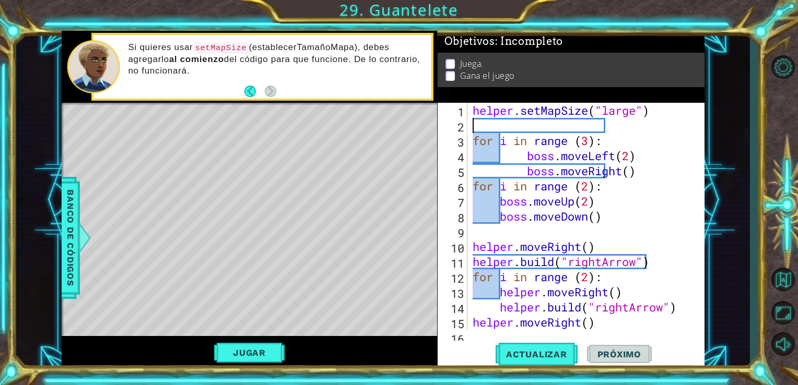
scroll to position [0, 0]
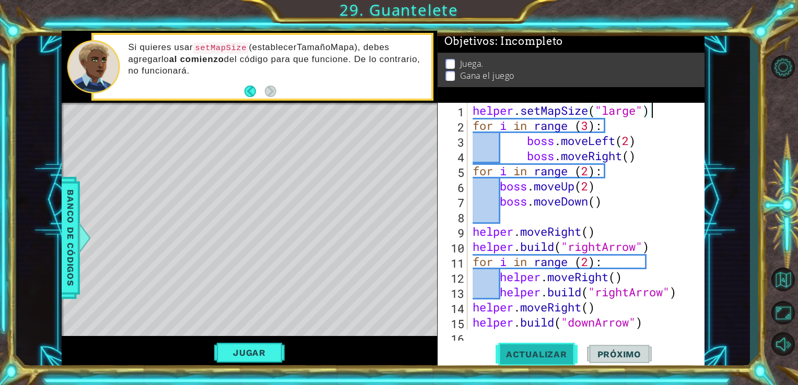
type textarea "helper.setMapSize("large")"
click at [537, 365] on button "Actualizar" at bounding box center [536, 354] width 82 height 27
click at [240, 359] on button "Jugar" at bounding box center [249, 353] width 70 height 20
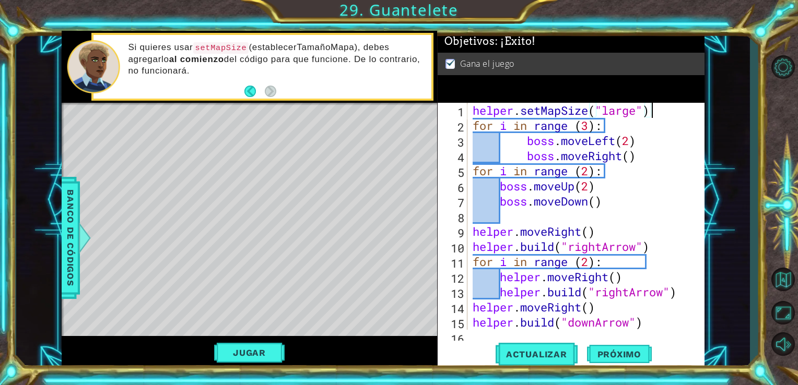
click at [667, 112] on div "helper . setMapSize ( "large" ) for i in range ( 3 ) : boss . moveLeft ( 2 ) bo…" at bounding box center [584, 231] width 229 height 257
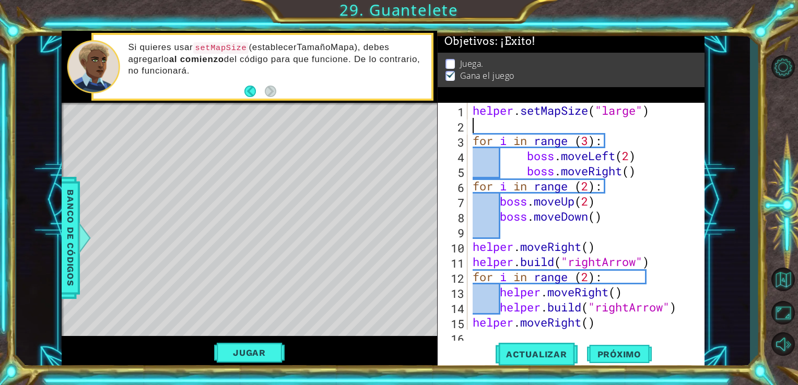
type textarea "helper.setMapSize("large")"
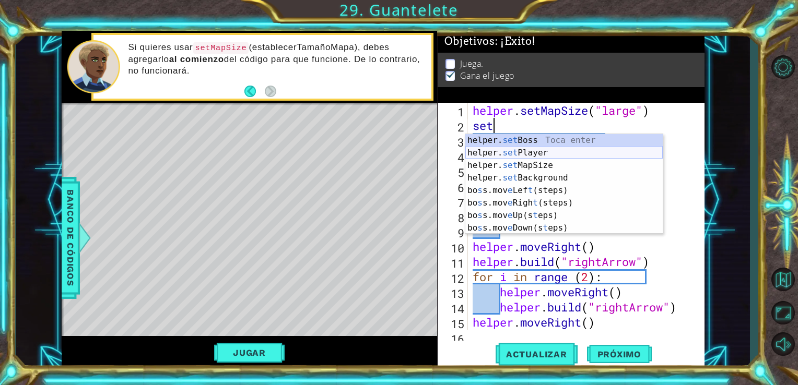
click at [581, 160] on div "helper. set Boss Toca enter helper. set Player Toca enter helper. set MapSize T…" at bounding box center [563, 196] width 197 height 125
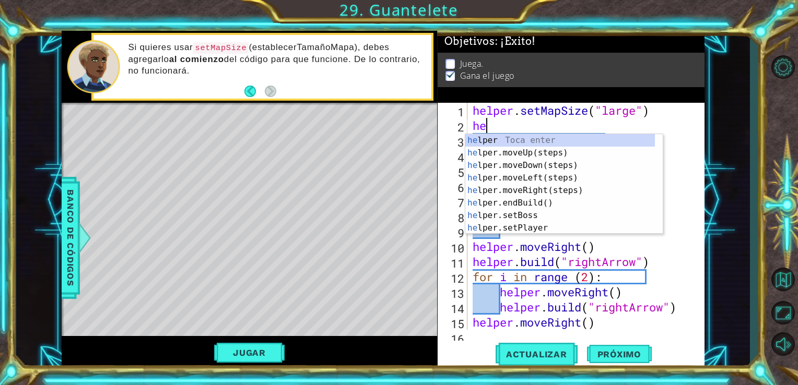
type textarea "h"
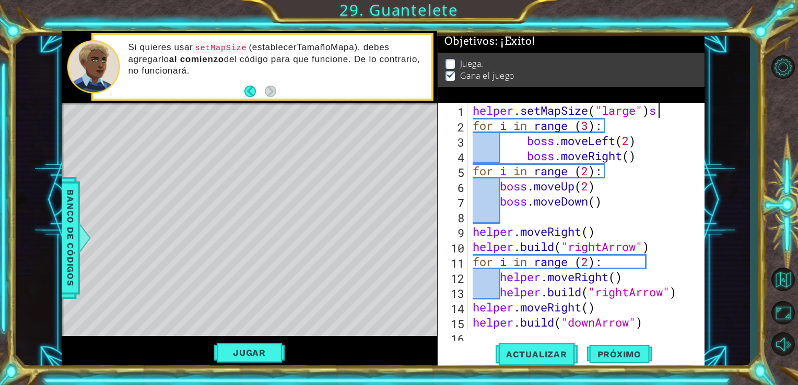
type textarea "helper.setMapSize("large")"
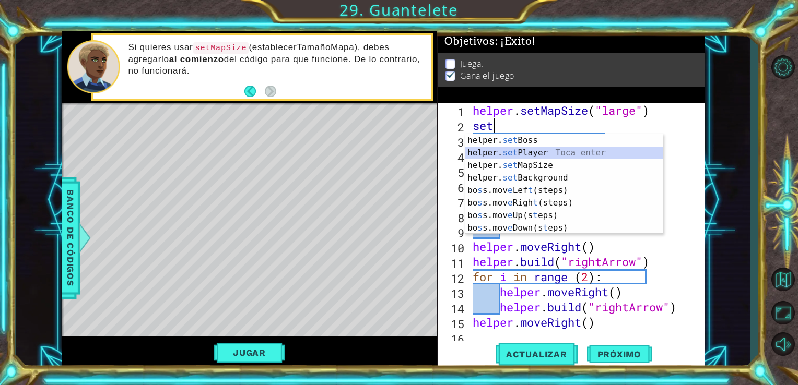
click at [578, 153] on div "helper. set Boss Toca enter helper. set Player Toca enter helper. set MapSize T…" at bounding box center [563, 196] width 197 height 125
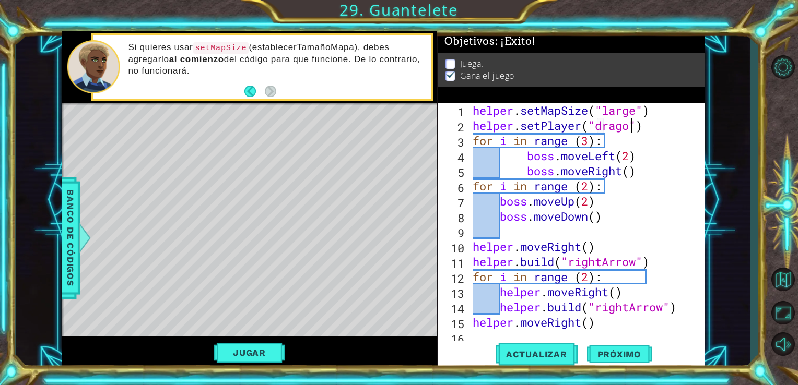
type textarea "helper.setPlayer("dragon")"
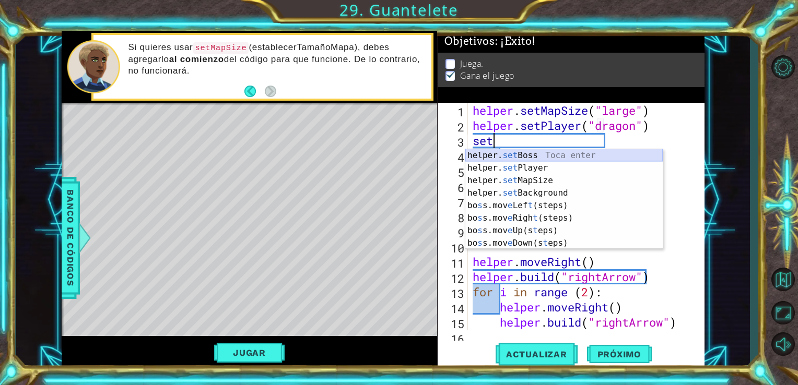
click at [530, 155] on div "helper. set Boss Toca enter helper. set Player Toca enter helper. set MapSize T…" at bounding box center [563, 211] width 197 height 125
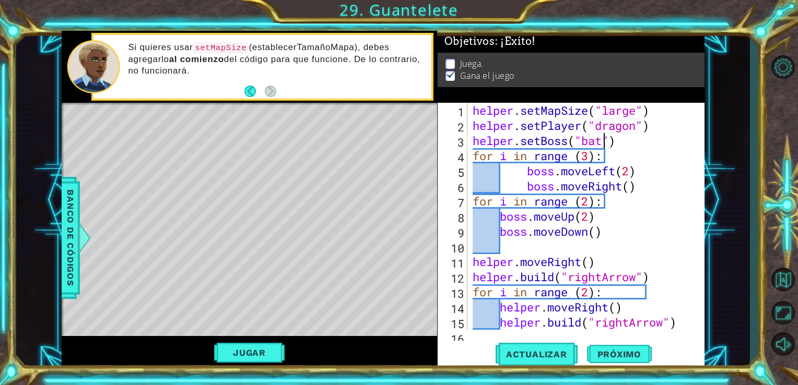
scroll to position [0, 6]
type textarea "helper.setBoss("bats")"
click at [527, 366] on button "Actualizar" at bounding box center [536, 354] width 82 height 27
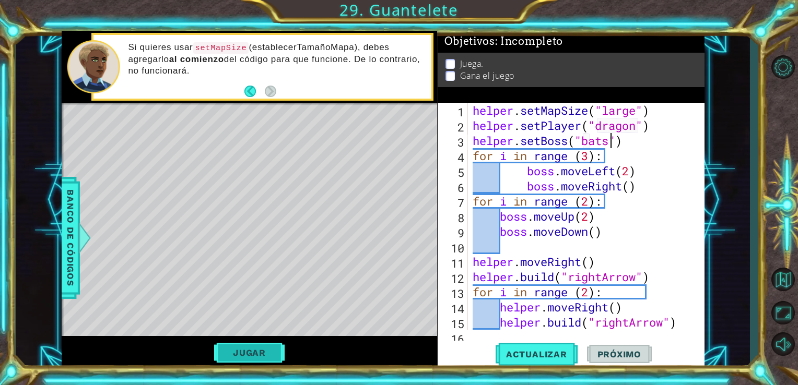
click at [239, 353] on button "Jugar" at bounding box center [249, 353] width 70 height 20
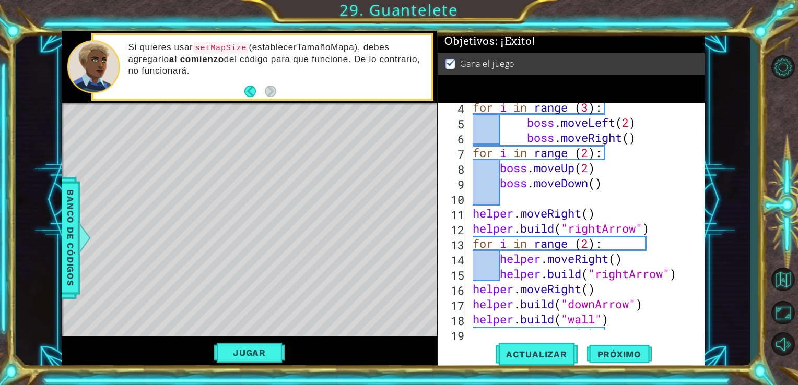
scroll to position [53, 0]
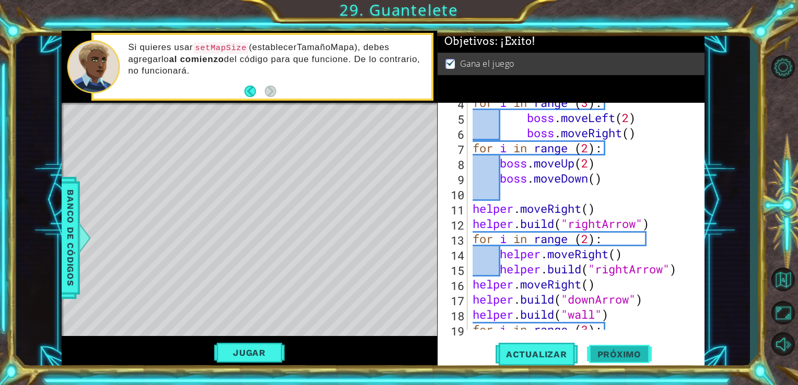
click at [605, 346] on button "Próximo" at bounding box center [619, 354] width 65 height 27
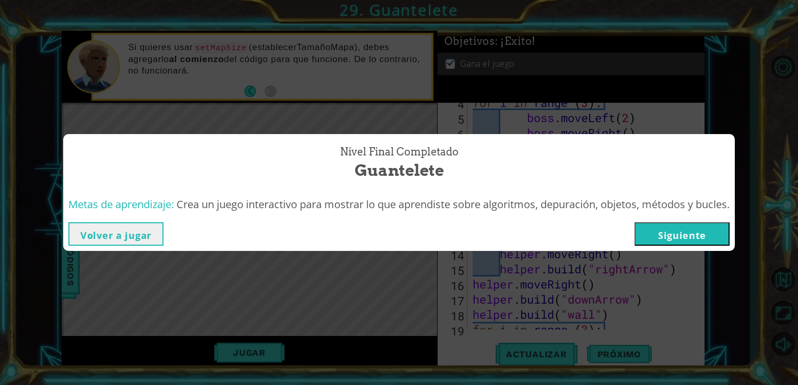
click at [679, 241] on button "Siguiente" at bounding box center [681, 233] width 95 height 23
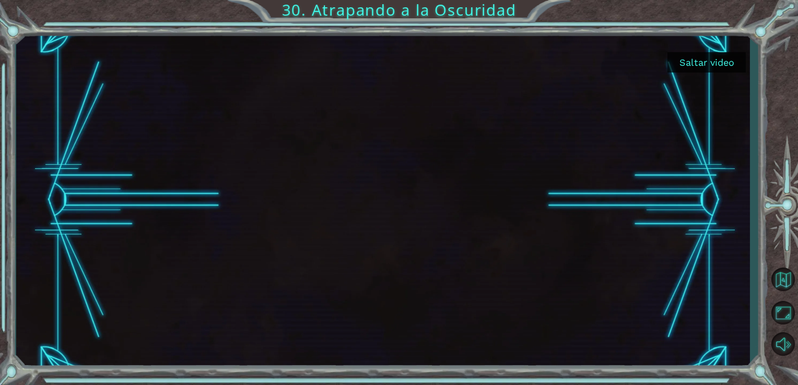
click at [679, 241] on div at bounding box center [382, 200] width 603 height 339
drag, startPoint x: 732, startPoint y: 220, endPoint x: 779, endPoint y: 278, distance: 73.9
click at [779, 278] on button "Volver al mapa" at bounding box center [782, 279] width 30 height 30
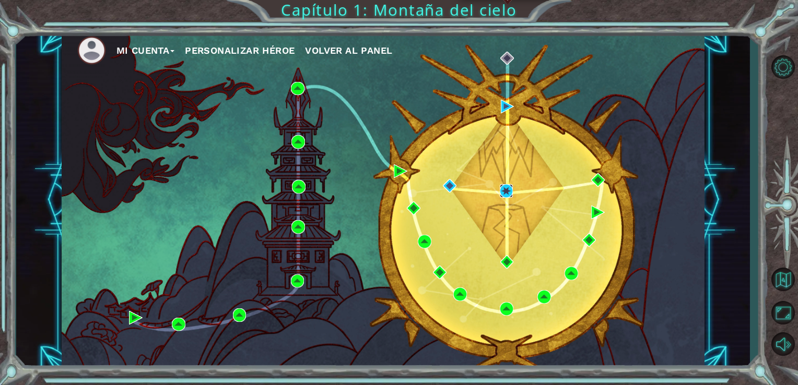
click at [505, 187] on img at bounding box center [506, 191] width 14 height 14
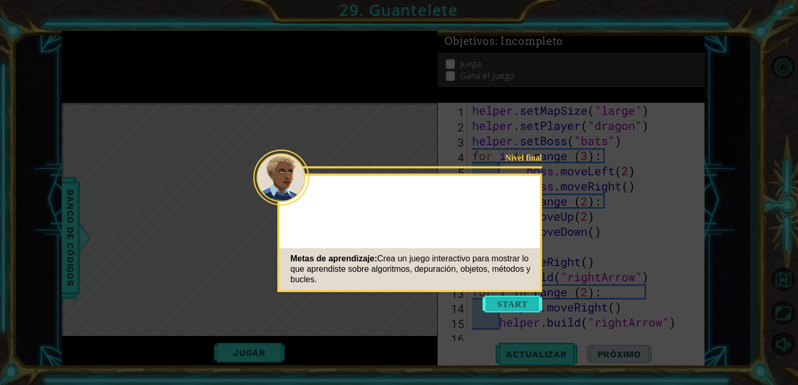
click at [493, 307] on button "Start" at bounding box center [512, 304] width 60 height 17
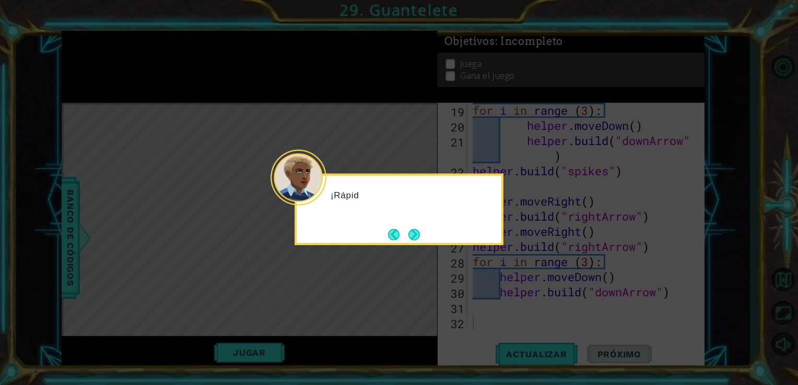
scroll to position [272, 0]
click at [329, 195] on div "¡Rápid" at bounding box center [398, 200] width 205 height 41
click at [414, 233] on button "Next" at bounding box center [413, 234] width 11 height 11
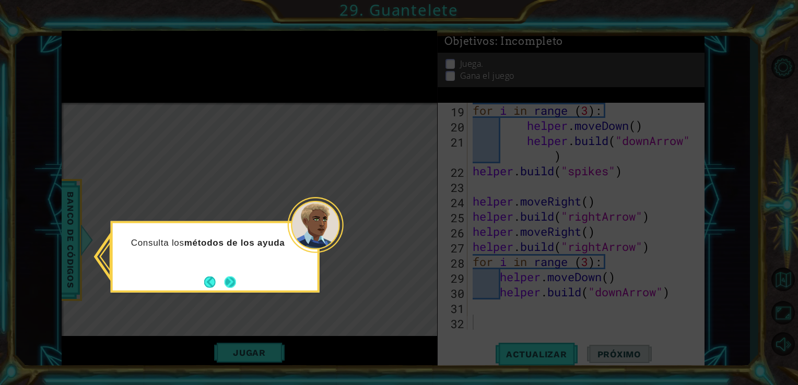
click at [226, 280] on button "Next" at bounding box center [229, 281] width 11 height 11
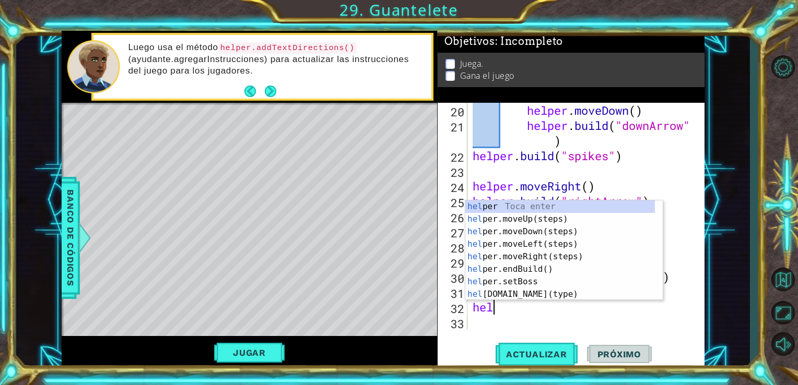
scroll to position [0, 0]
type textarea "h"
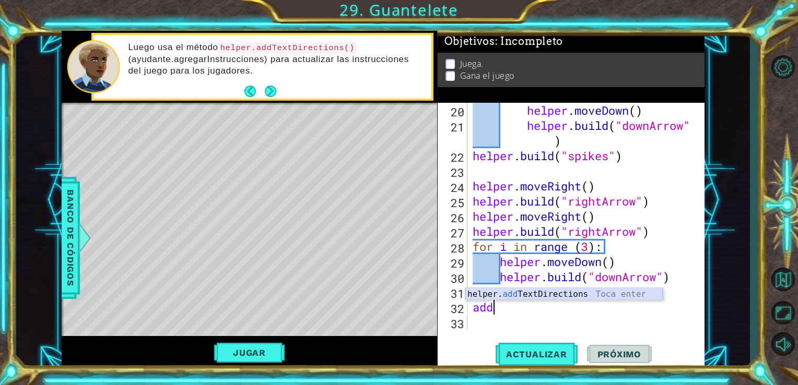
click at [531, 300] on div "helper. add TextDirections Toca enter" at bounding box center [563, 307] width 197 height 38
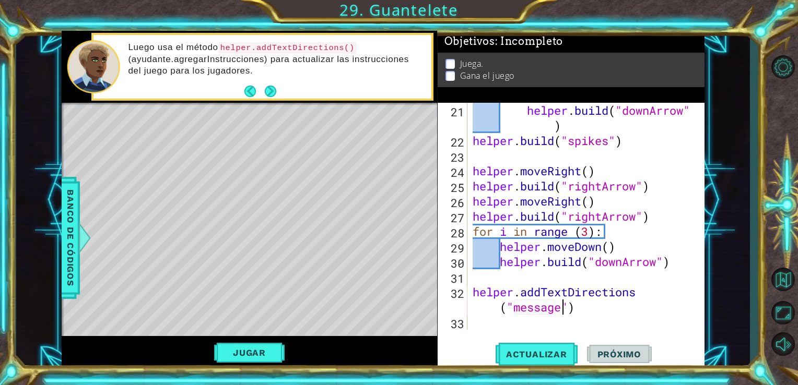
scroll to position [0, 10]
click at [529, 362] on button "Actualizar" at bounding box center [536, 354] width 82 height 27
click at [246, 344] on button "Jugar" at bounding box center [249, 353] width 70 height 20
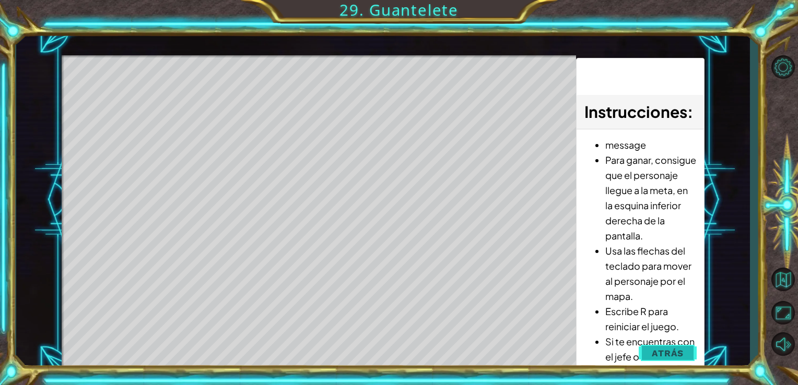
click at [670, 354] on span "Atrás" at bounding box center [667, 353] width 32 height 10
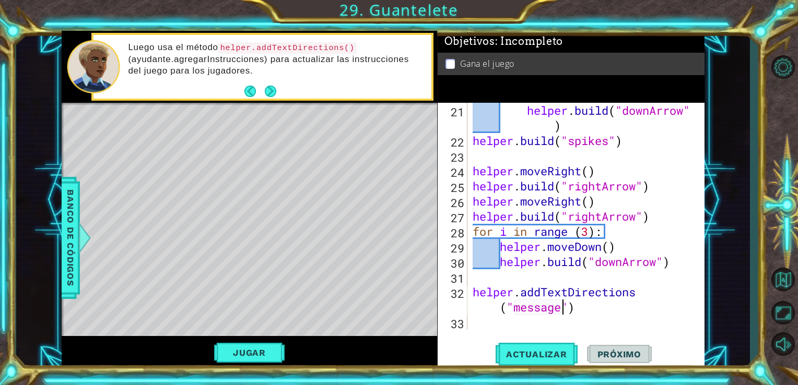
click at [564, 310] on div "helper . build ( "downArrow" ) helper . build ( "spikes" ) helper . moveRight (…" at bounding box center [584, 239] width 229 height 272
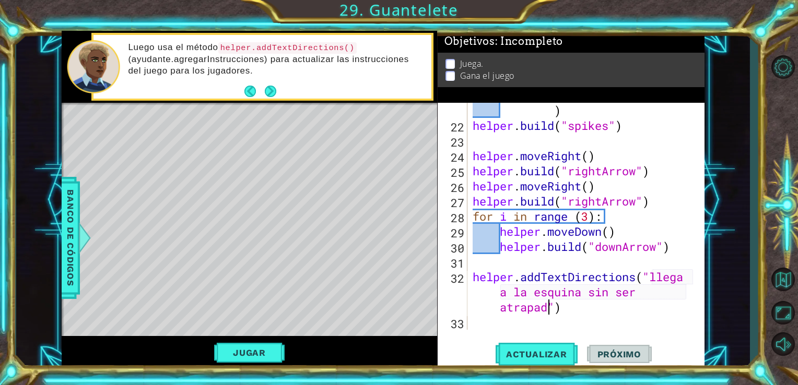
scroll to position [0, 19]
type textarea "helper.addTextDirections("llega a la esquina sin ser atrapado")"
click at [551, 355] on span "Actualizar" at bounding box center [536, 354] width 82 height 10
click at [267, 358] on button "Jugar" at bounding box center [249, 353] width 70 height 20
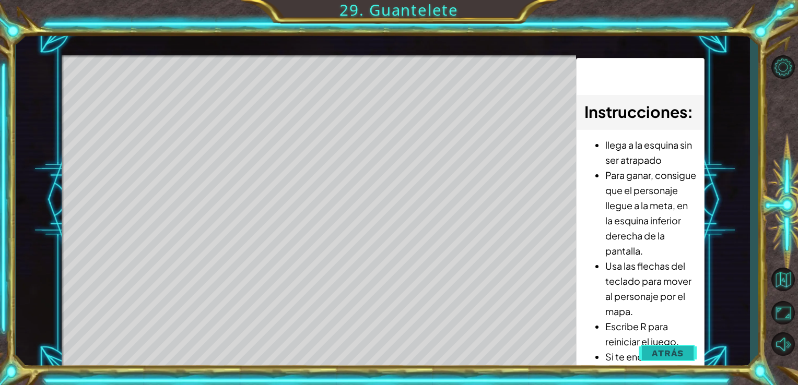
click at [650, 352] on button "Atrás" at bounding box center [667, 353] width 58 height 21
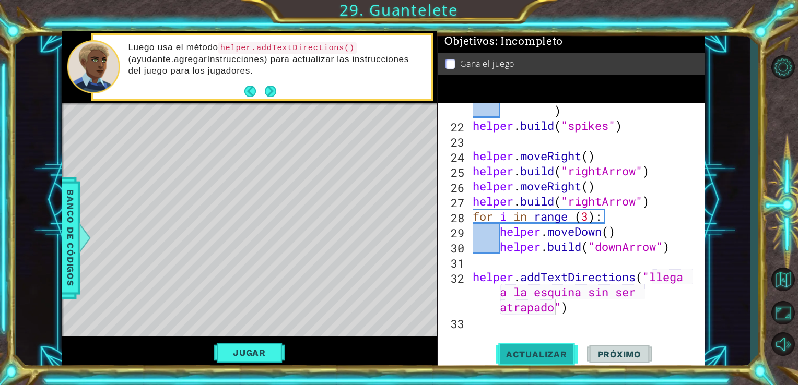
click at [503, 352] on span "Actualizar" at bounding box center [536, 354] width 82 height 10
click at [594, 325] on div "helper . build ( "downArrow" ) helper . build ( "spikes" ) helper . moveRight (…" at bounding box center [584, 224] width 229 height 272
click at [579, 305] on div "helper . build ( "downArrow" ) helper . build ( "spikes" ) helper . moveRight (…" at bounding box center [584, 224] width 229 height 272
type textarea "helper.addTextDirections("llega a la esquina sin ser atrapado")"
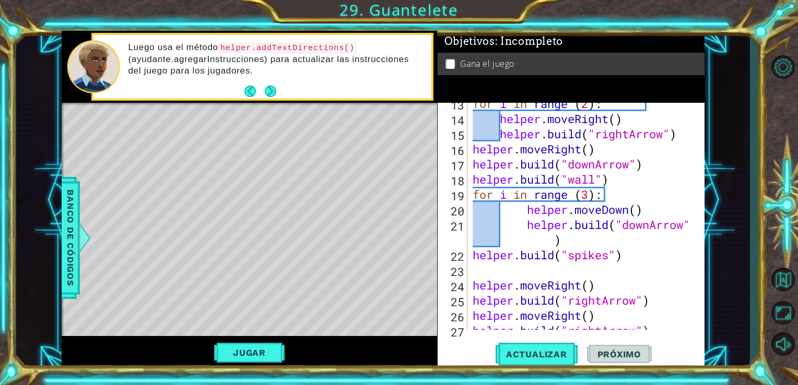
scroll to position [192, 0]
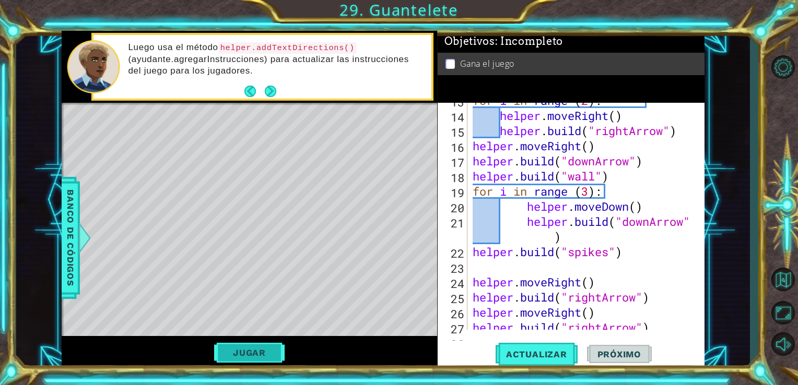
click at [266, 348] on button "Jugar" at bounding box center [249, 353] width 70 height 20
click at [628, 358] on span "Próximo" at bounding box center [619, 354] width 65 height 10
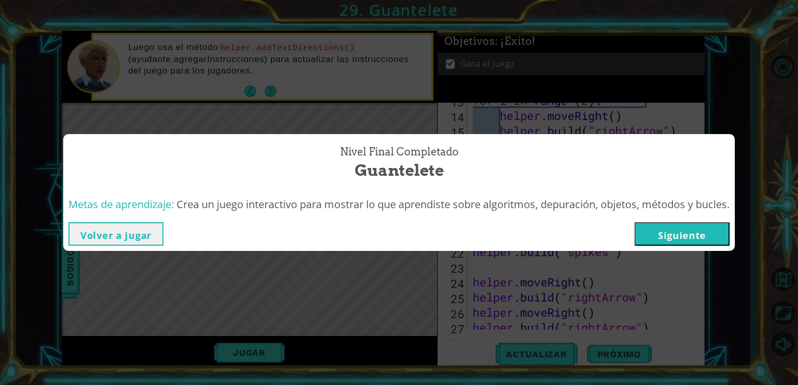
click at [684, 239] on button "Siguiente" at bounding box center [681, 233] width 95 height 23
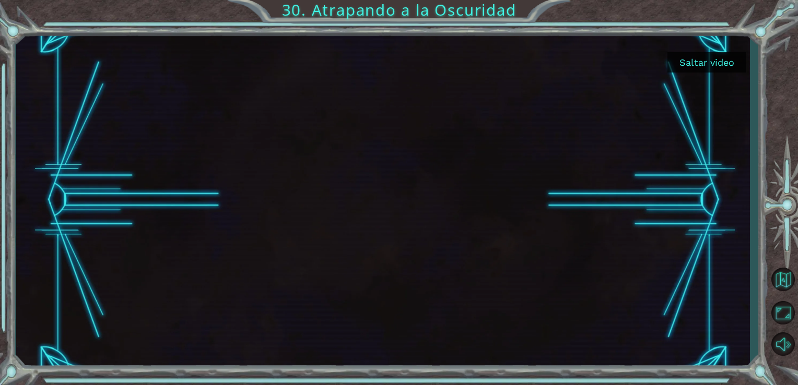
click at [723, 52] on button "Saltar video" at bounding box center [706, 62] width 78 height 20
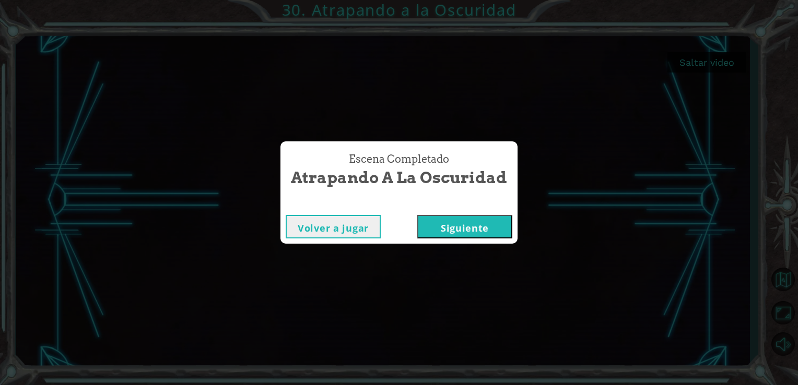
click at [472, 232] on button "Siguiente" at bounding box center [464, 226] width 95 height 23
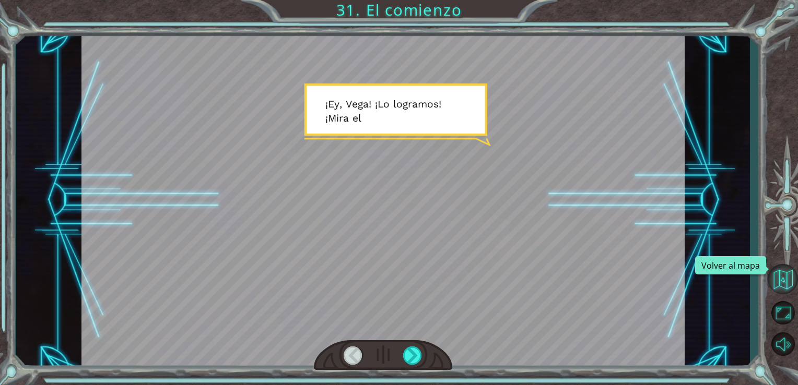
click at [785, 267] on button "Volver al mapa" at bounding box center [782, 279] width 30 height 30
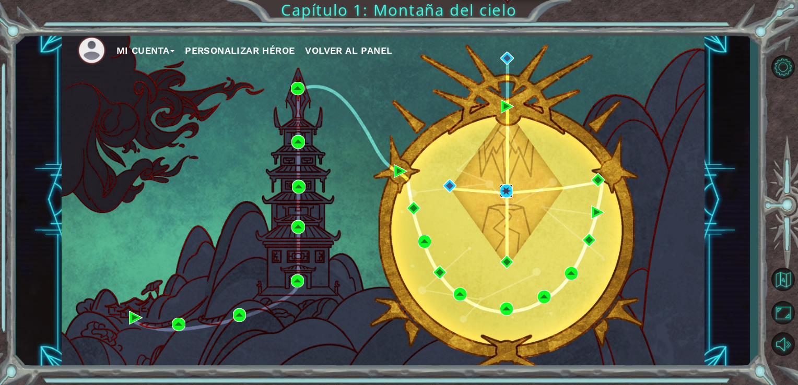
click at [503, 189] on img at bounding box center [506, 191] width 14 height 14
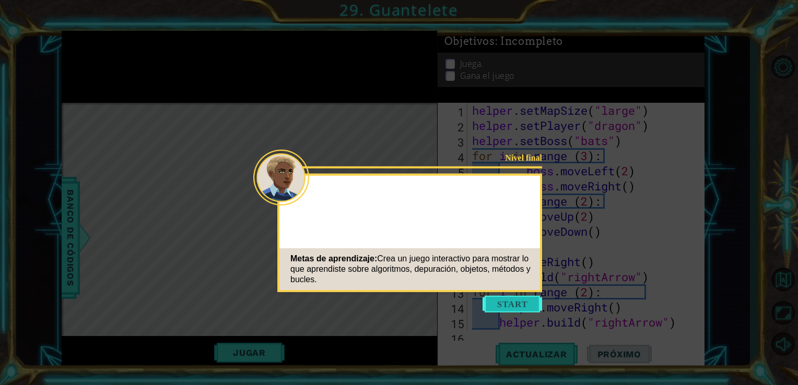
drag, startPoint x: 519, startPoint y: 295, endPoint x: 519, endPoint y: 307, distance: 12.0
click at [519, 307] on body "1 ההההההההההההההההההההההההההההההההההההההההההההההההההההההההההההההההההההההההההההה…" at bounding box center [399, 192] width 798 height 385
click at [519, 307] on button "Start" at bounding box center [512, 304] width 60 height 17
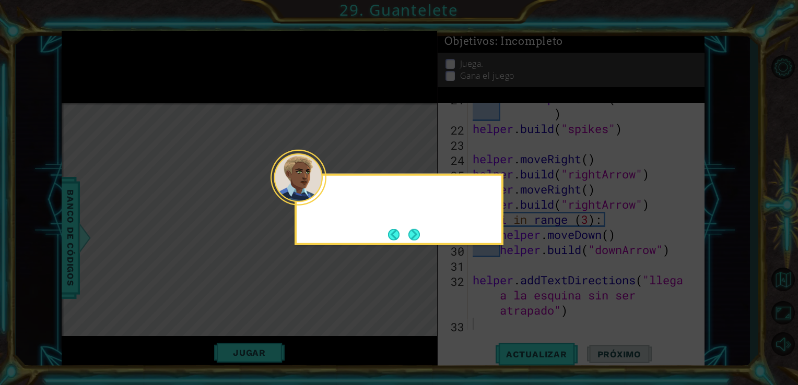
scroll to position [317, 0]
click at [410, 232] on button "Next" at bounding box center [413, 234] width 11 height 11
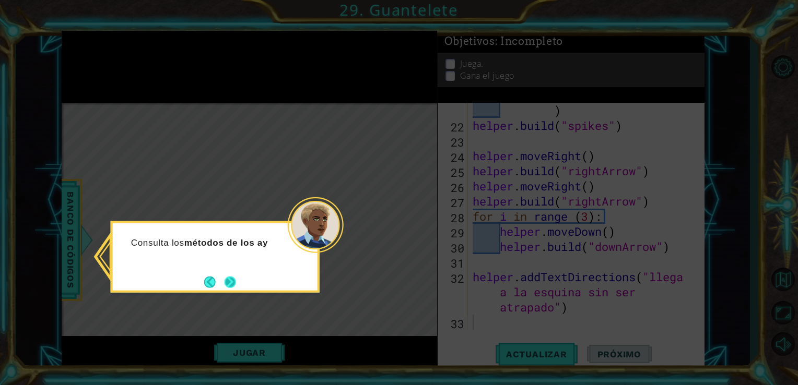
click at [228, 288] on button "Next" at bounding box center [229, 281] width 11 height 11
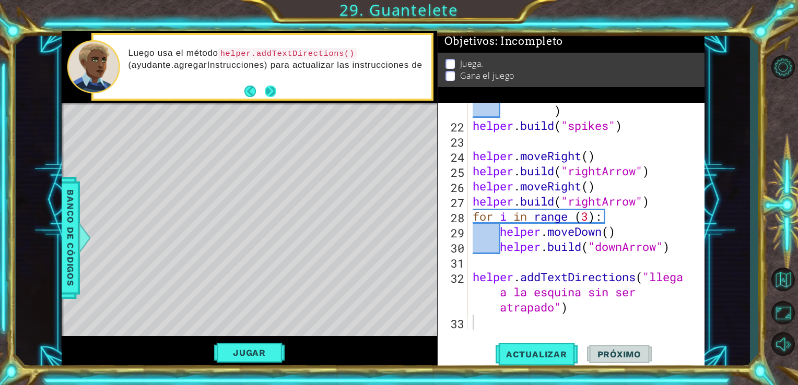
click at [271, 90] on button "Next" at bounding box center [270, 91] width 11 height 11
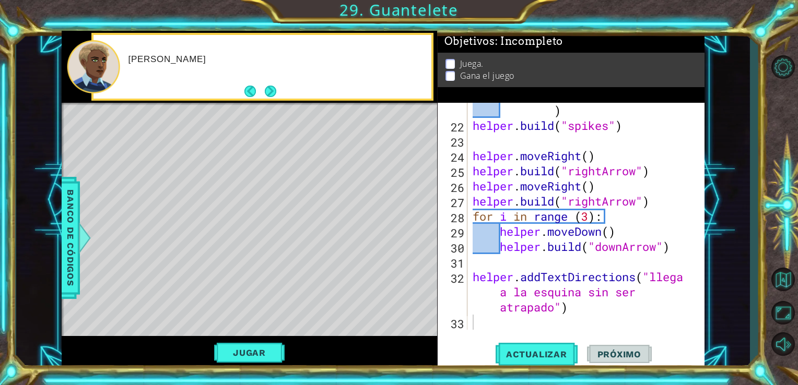
click at [271, 90] on button "Next" at bounding box center [270, 91] width 11 height 11
click at [243, 91] on div "Prueba usar setMapSize (establecerTam" at bounding box center [262, 67] width 338 height 64
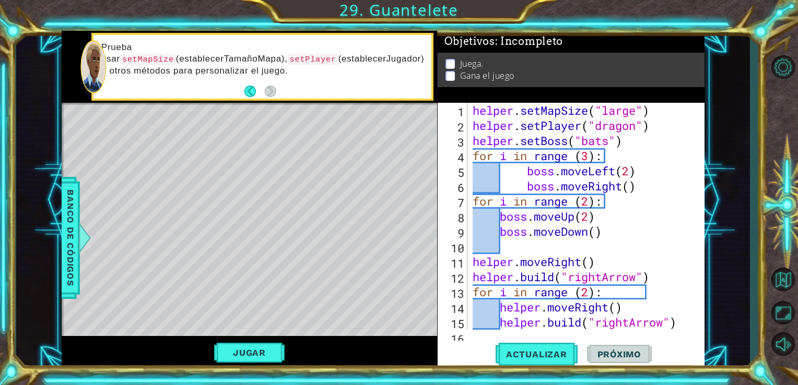
scroll to position [0, 0]
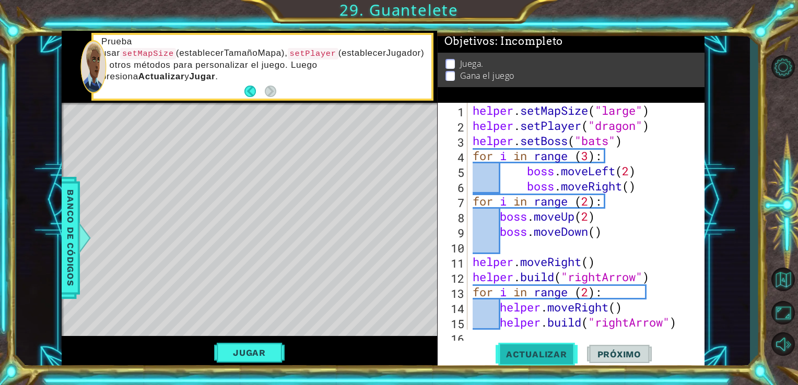
click at [528, 352] on span "Actualizar" at bounding box center [536, 354] width 82 height 10
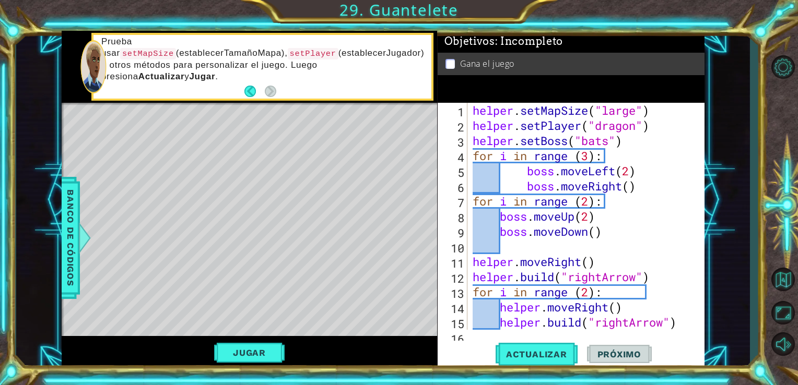
click at [248, 364] on div "Jugar" at bounding box center [250, 353] width 376 height 34
click at [491, 185] on div "helper . setMapSize ( "large" ) helper . setPlayer ( "dragon" ) helper . setBos…" at bounding box center [584, 231] width 229 height 257
click at [664, 121] on div "helper . setMapSize ( "large" ) helper . setPlayer ( "dragon" ) helper . setBos…" at bounding box center [584, 231] width 229 height 257
click at [633, 135] on div "helper . setMapSize ( "large" ) helper . setPlayer ( "dragon" ) helper . setBos…" at bounding box center [584, 231] width 229 height 257
type textarea "helper.setBoss("bats")"
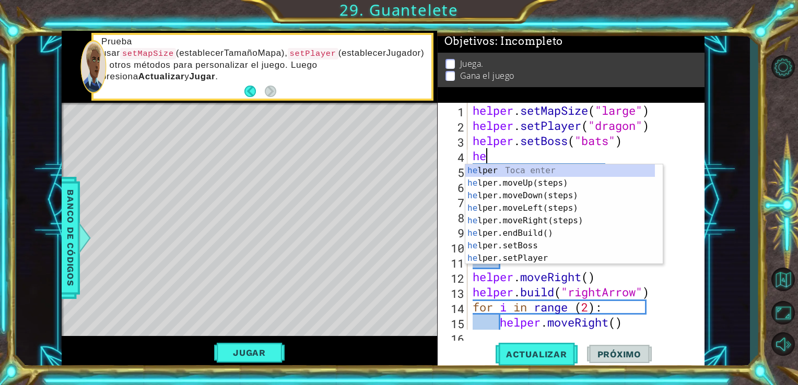
type textarea "h"
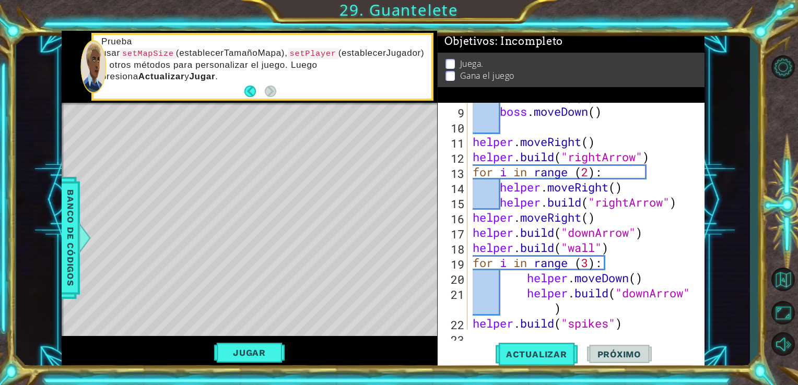
scroll to position [120, 0]
type textarea "[DOMAIN_NAME]("downArrow")"
drag, startPoint x: 525, startPoint y: 239, endPoint x: 255, endPoint y: 348, distance: 291.5
click at [255, 348] on button "Jugar" at bounding box center [249, 353] width 70 height 20
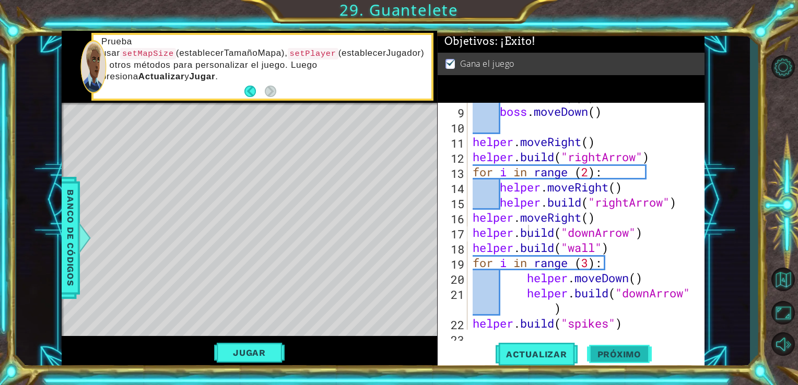
click at [620, 344] on button "Próximo" at bounding box center [619, 355] width 65 height 27
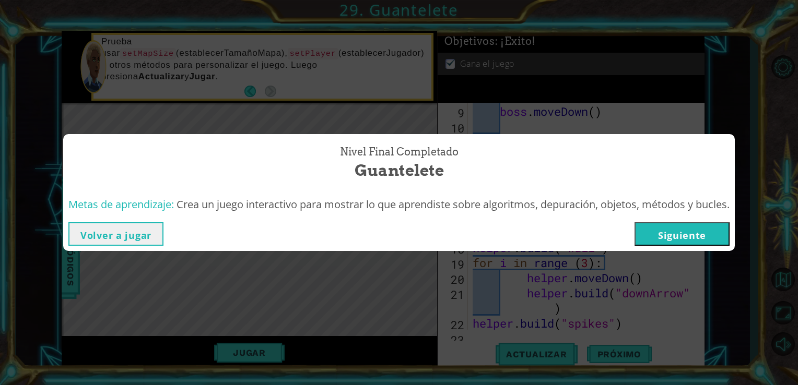
click at [672, 225] on button "Siguiente" at bounding box center [681, 233] width 95 height 23
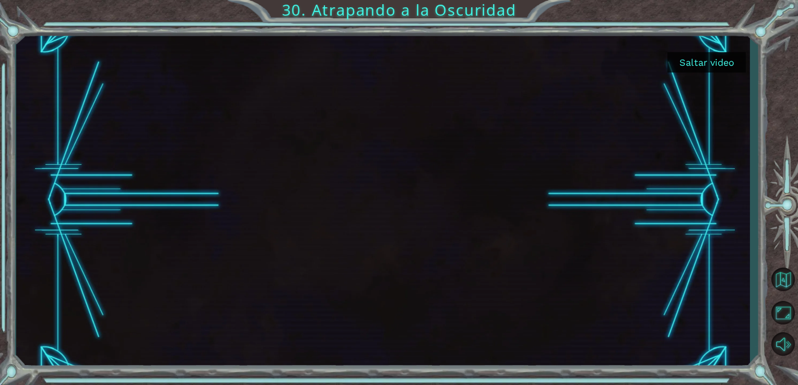
click at [710, 45] on div at bounding box center [383, 200] width 734 height 339
click at [708, 55] on button "Saltar video" at bounding box center [706, 62] width 78 height 20
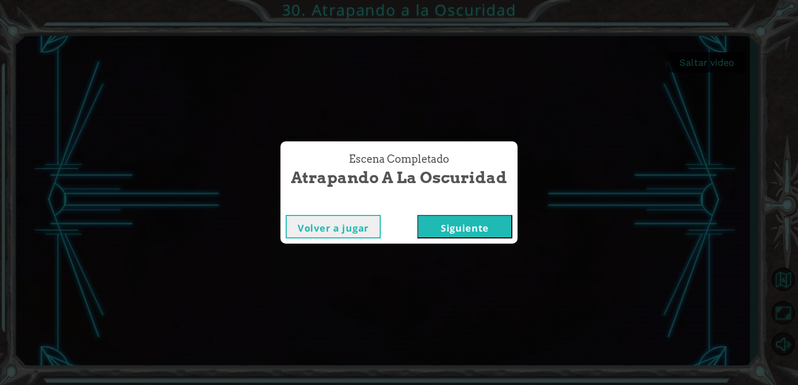
click at [456, 229] on button "Siguiente" at bounding box center [464, 226] width 95 height 23
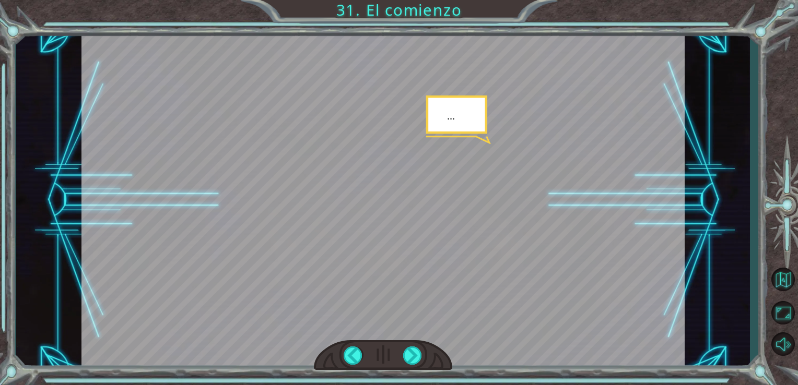
click at [456, 229] on div at bounding box center [382, 200] width 603 height 339
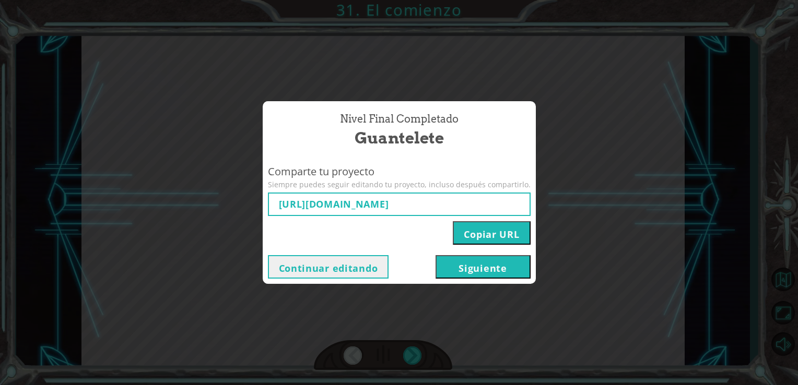
click at [451, 268] on button "Siguiente" at bounding box center [482, 266] width 95 height 23
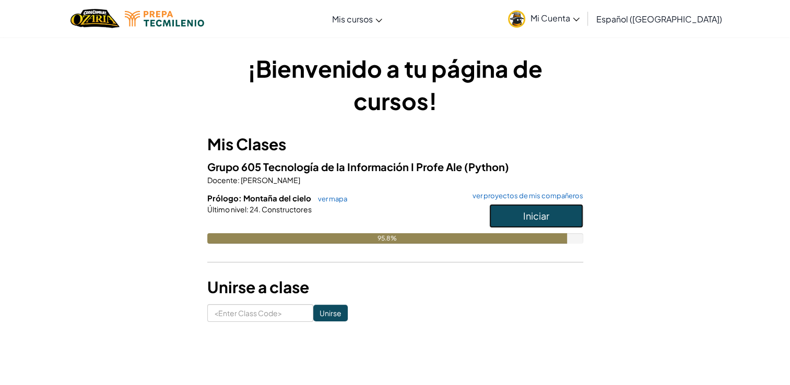
click at [518, 212] on button "Iniciar" at bounding box center [536, 216] width 94 height 24
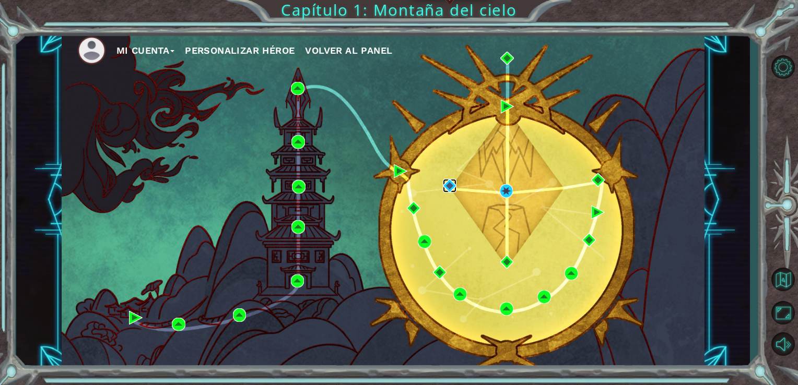
click at [446, 186] on img at bounding box center [450, 186] width 14 height 14
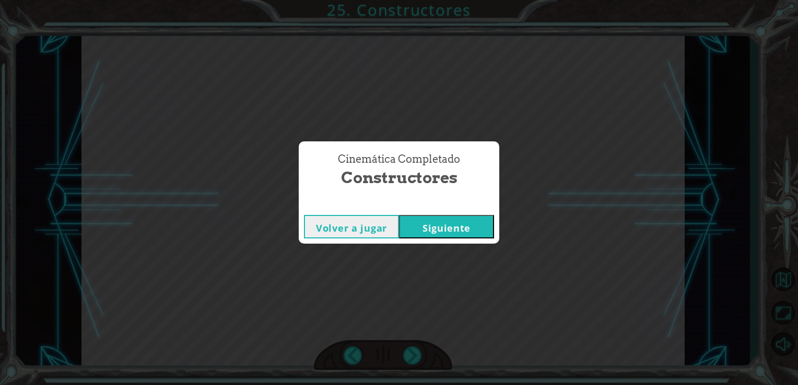
click at [447, 223] on button "Siguiente" at bounding box center [446, 226] width 95 height 23
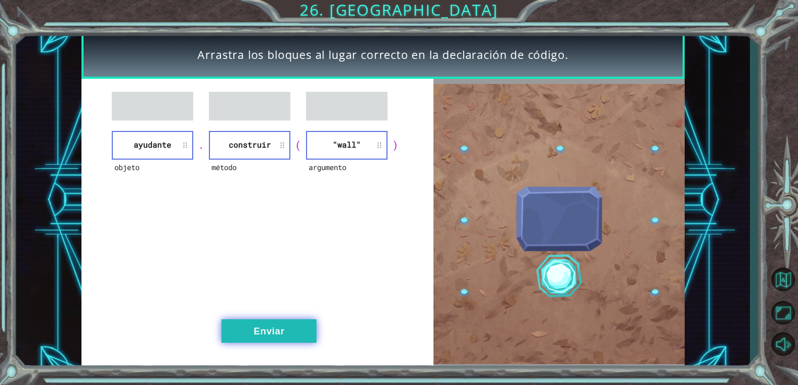
click at [292, 322] on button "Enviar" at bounding box center [268, 330] width 95 height 23
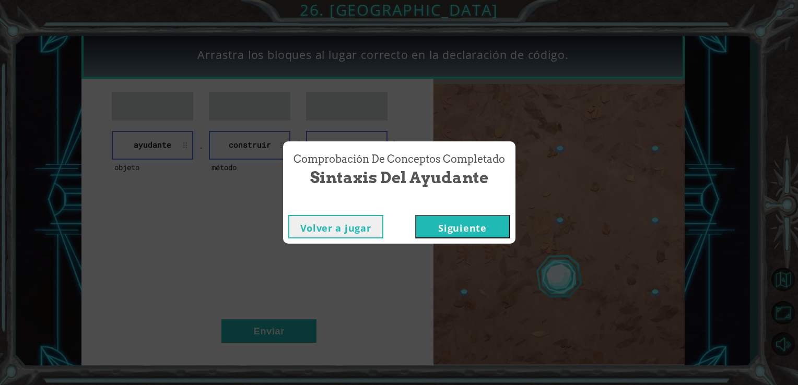
click at [454, 232] on button "Siguiente" at bounding box center [462, 226] width 95 height 23
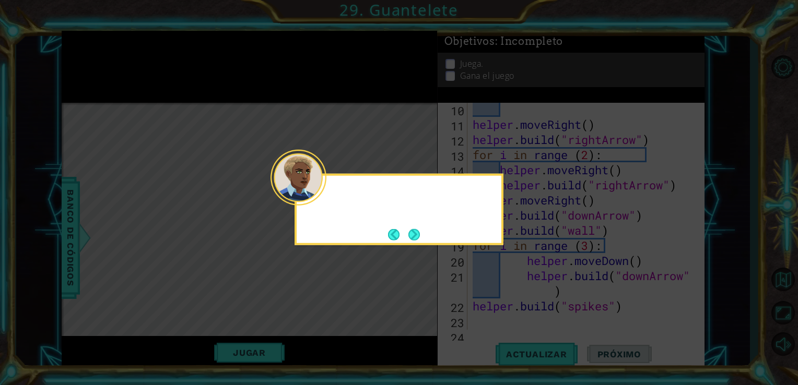
scroll to position [317, 0]
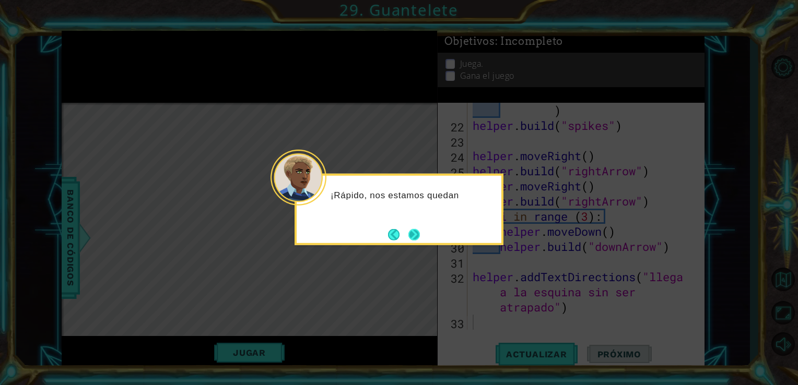
click at [412, 237] on button "Next" at bounding box center [413, 234] width 11 height 11
click at [419, 240] on button "Next" at bounding box center [413, 234] width 11 height 11
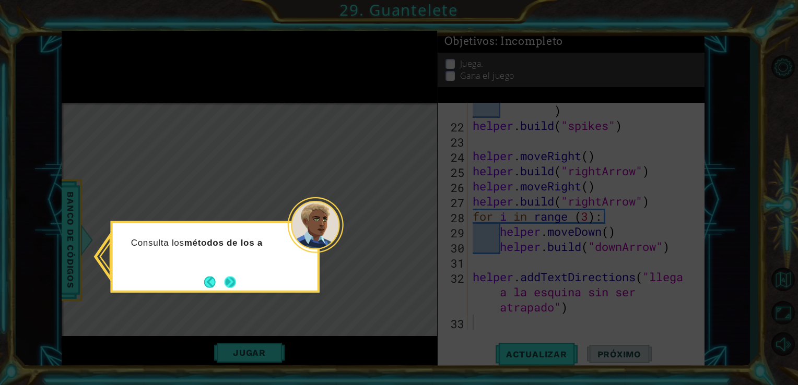
click at [234, 279] on button "Next" at bounding box center [229, 281] width 11 height 11
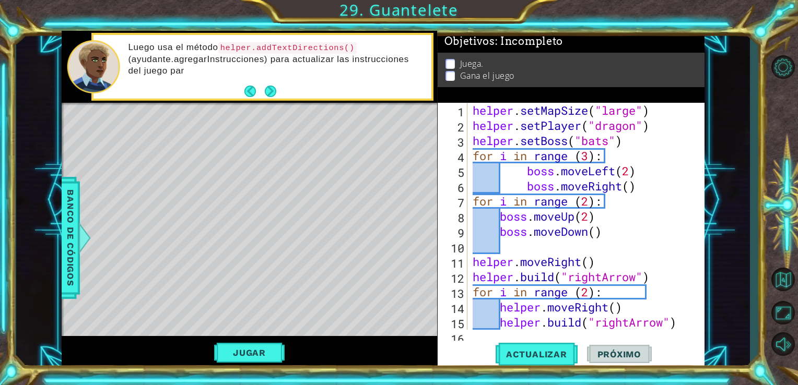
scroll to position [0, 0]
click at [265, 91] on button "Next" at bounding box center [270, 91] width 11 height 11
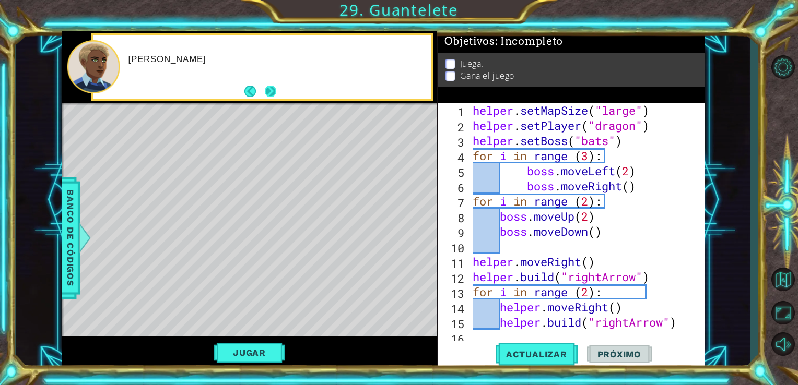
click at [266, 91] on button "Next" at bounding box center [270, 91] width 11 height 11
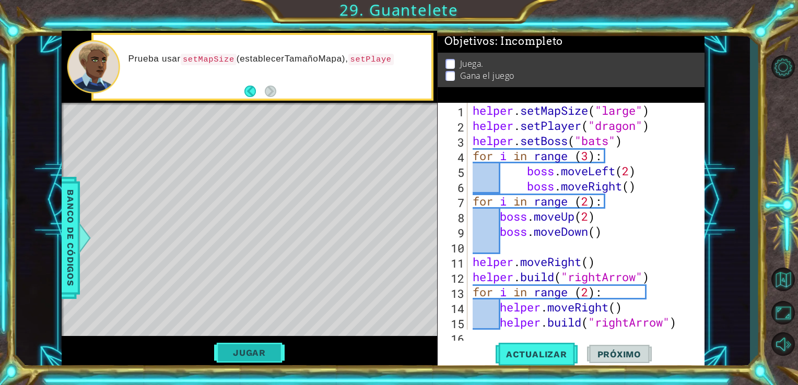
click at [242, 348] on button "Jugar" at bounding box center [249, 353] width 70 height 20
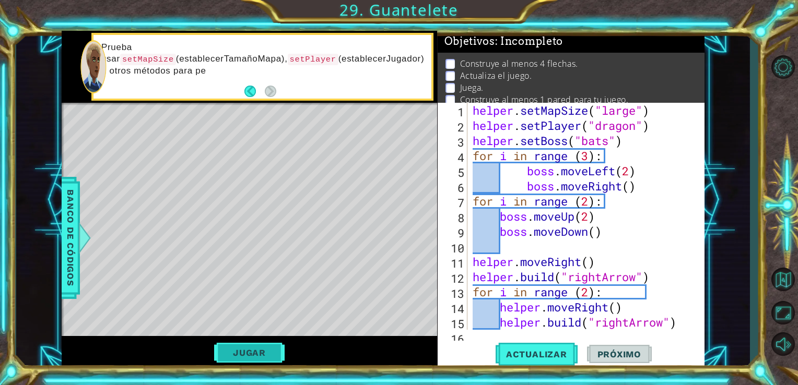
scroll to position [317, 0]
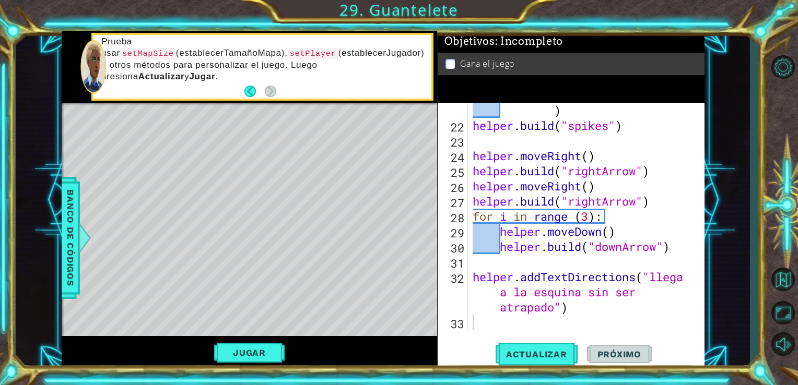
drag, startPoint x: 242, startPoint y: 347, endPoint x: 238, endPoint y: 352, distance: 7.1
click at [238, 352] on button "Jugar" at bounding box center [249, 353] width 70 height 20
click at [612, 360] on button "Próximo" at bounding box center [619, 355] width 65 height 27
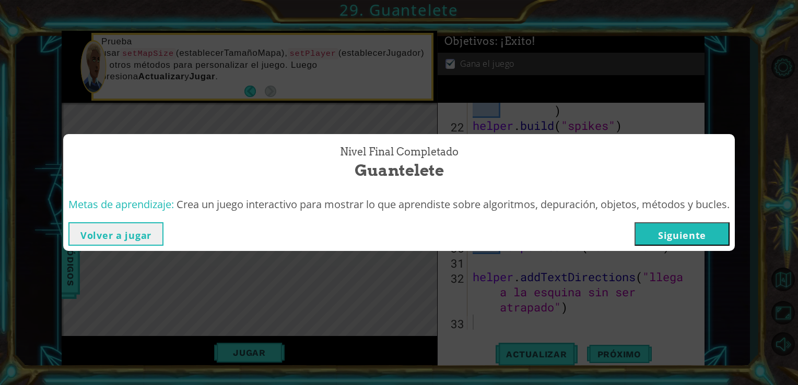
click at [697, 226] on button "Siguiente" at bounding box center [681, 233] width 95 height 23
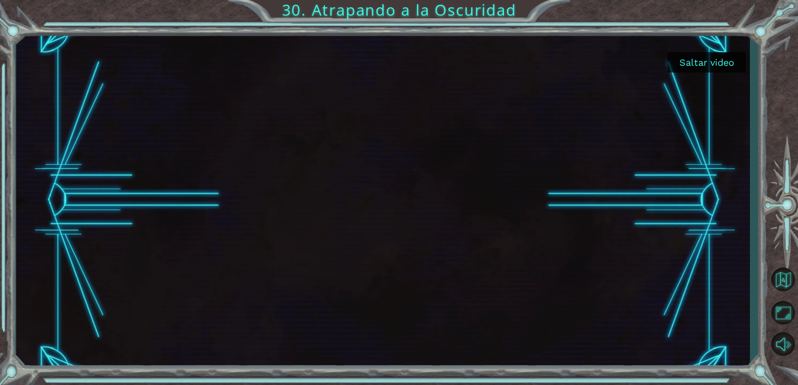
click at [716, 61] on button "Saltar video" at bounding box center [706, 62] width 78 height 20
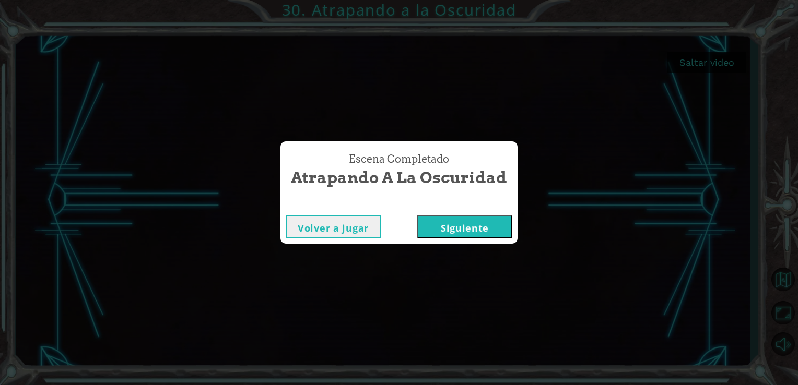
click at [457, 233] on button "Siguiente" at bounding box center [464, 226] width 95 height 23
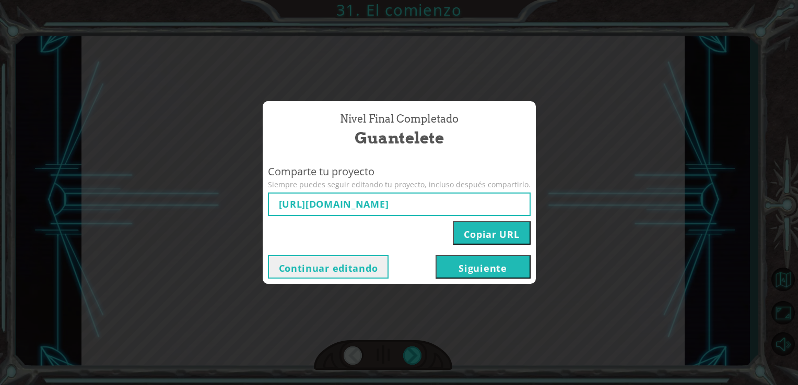
type input "[URL][DOMAIN_NAME]"
click at [466, 273] on button "Siguiente" at bounding box center [482, 266] width 95 height 23
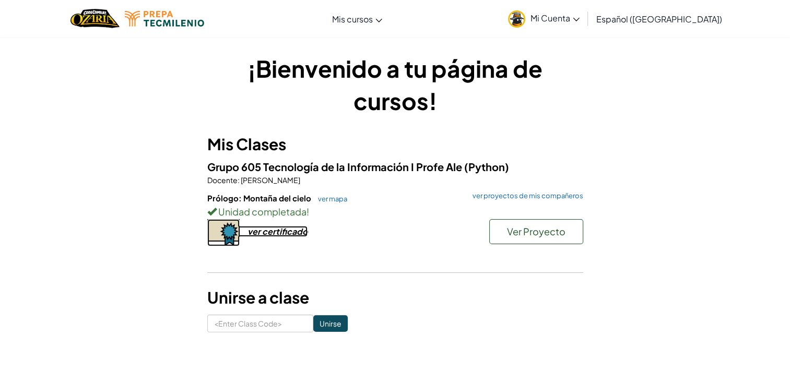
click at [283, 229] on div "ver certificado" at bounding box center [277, 231] width 60 height 11
click at [513, 233] on span "Ver Proyecto" at bounding box center [536, 231] width 58 height 12
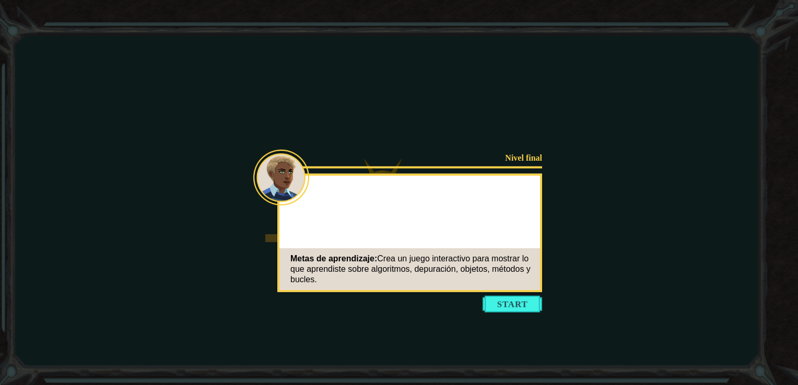
click at [502, 291] on div "Nivel final Metas de aprendizaje: Crea un juego interactivo para mostrar lo que…" at bounding box center [409, 233] width 265 height 118
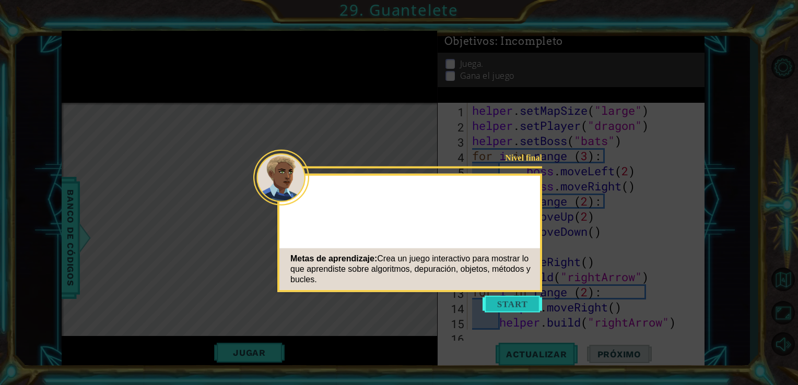
click at [502, 308] on button "Start" at bounding box center [512, 304] width 60 height 17
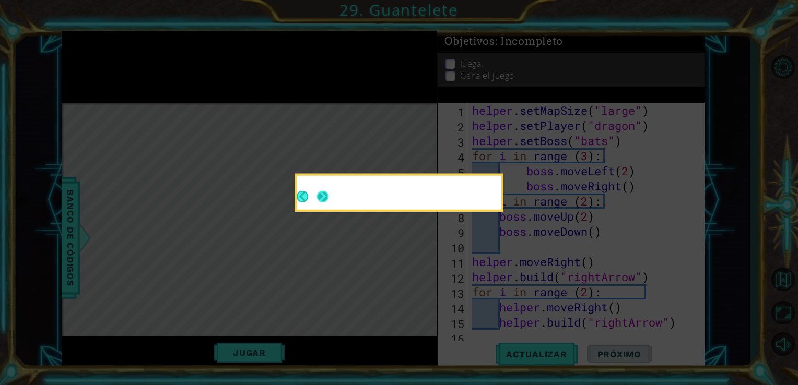
click at [323, 192] on div at bounding box center [398, 193] width 205 height 34
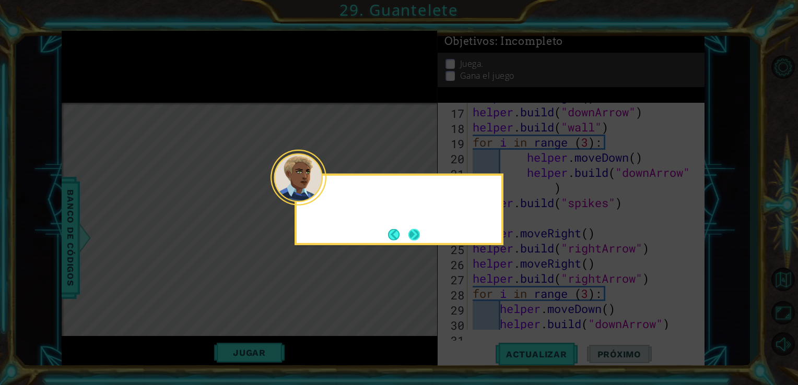
click at [323, 192] on div at bounding box center [298, 178] width 56 height 56
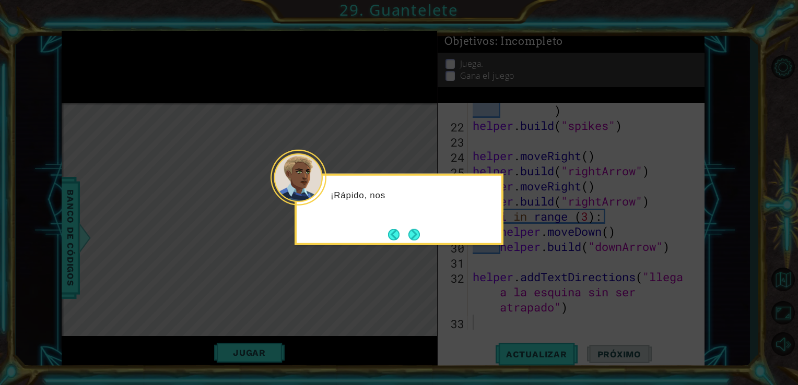
scroll to position [317, 0]
click at [415, 233] on button "Next" at bounding box center [414, 235] width 12 height 12
click at [415, 233] on button "Next" at bounding box center [413, 234] width 11 height 11
click at [415, 233] on icon at bounding box center [399, 192] width 798 height 385
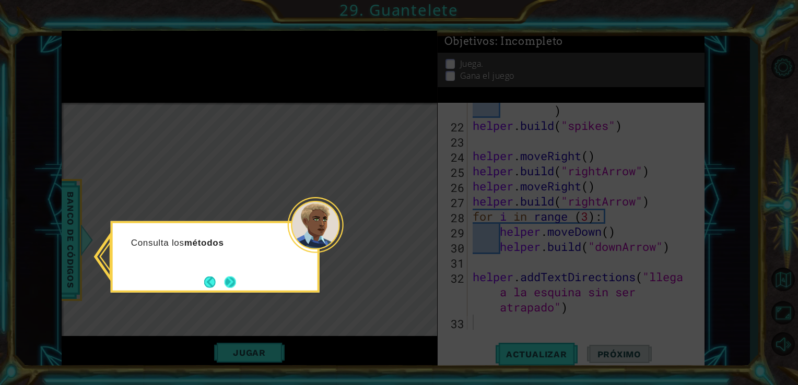
click at [224, 283] on button "Next" at bounding box center [229, 281] width 11 height 11
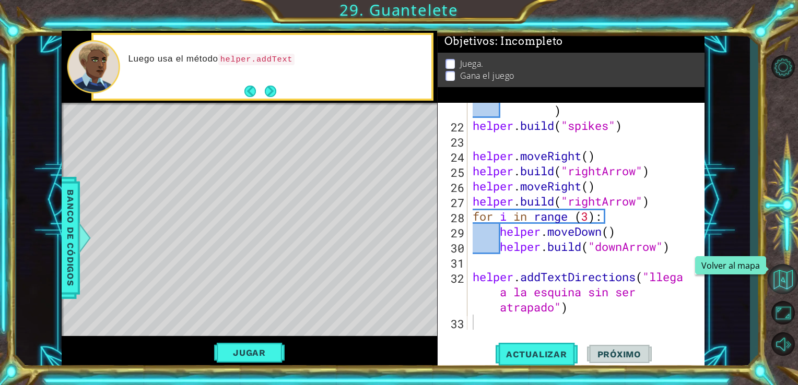
click at [778, 280] on button "Volver al mapa" at bounding box center [782, 279] width 30 height 30
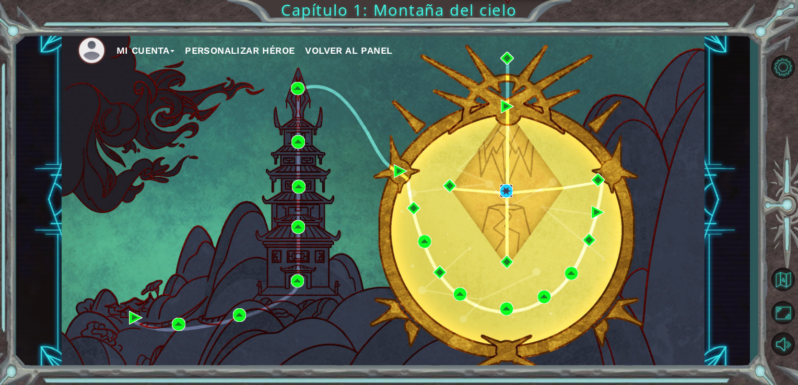
click at [506, 188] on img at bounding box center [506, 191] width 14 height 14
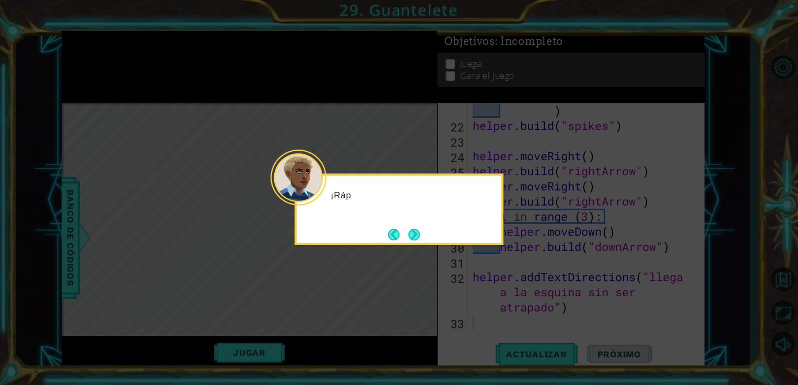
scroll to position [317, 0]
click at [331, 197] on div "¡Ráp" at bounding box center [398, 200] width 205 height 41
click at [413, 243] on div "¡Rápido, nos estamos quedando" at bounding box center [398, 210] width 209 height 72
click at [412, 239] on button "Next" at bounding box center [413, 234] width 11 height 11
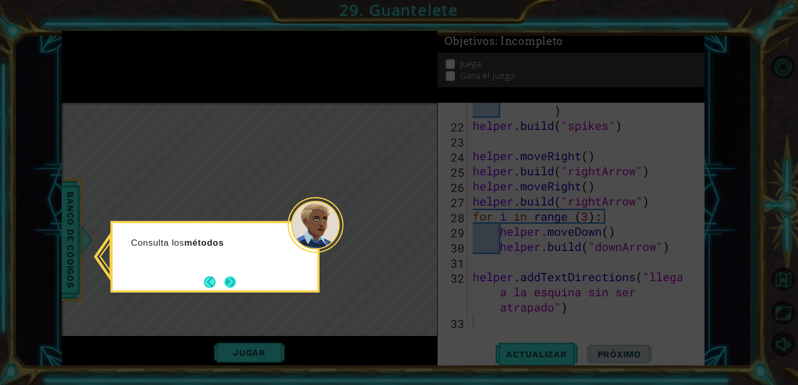
click at [234, 283] on button "Next" at bounding box center [229, 281] width 11 height 11
